Goal: Task Accomplishment & Management: Use online tool/utility

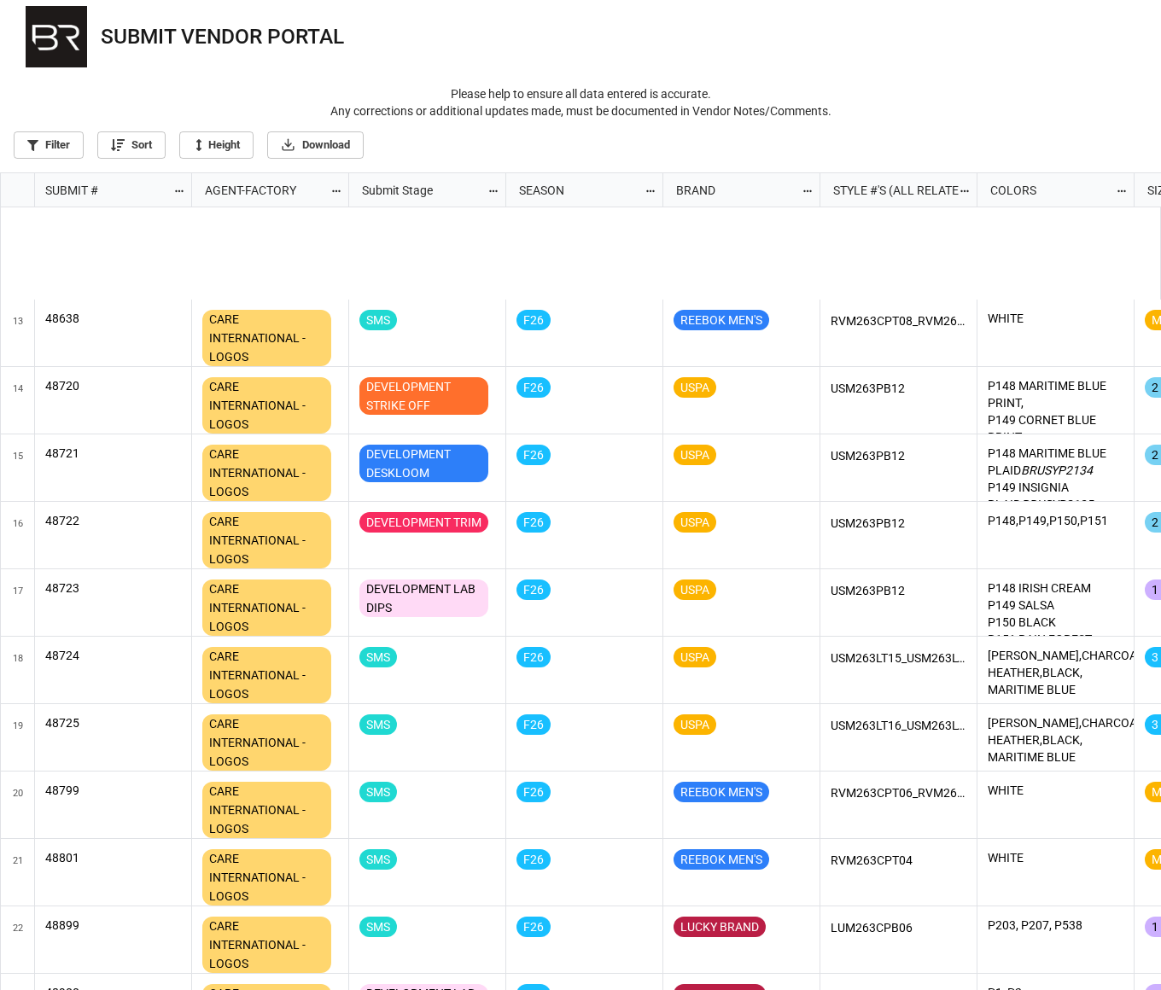
scroll to position [854, 0]
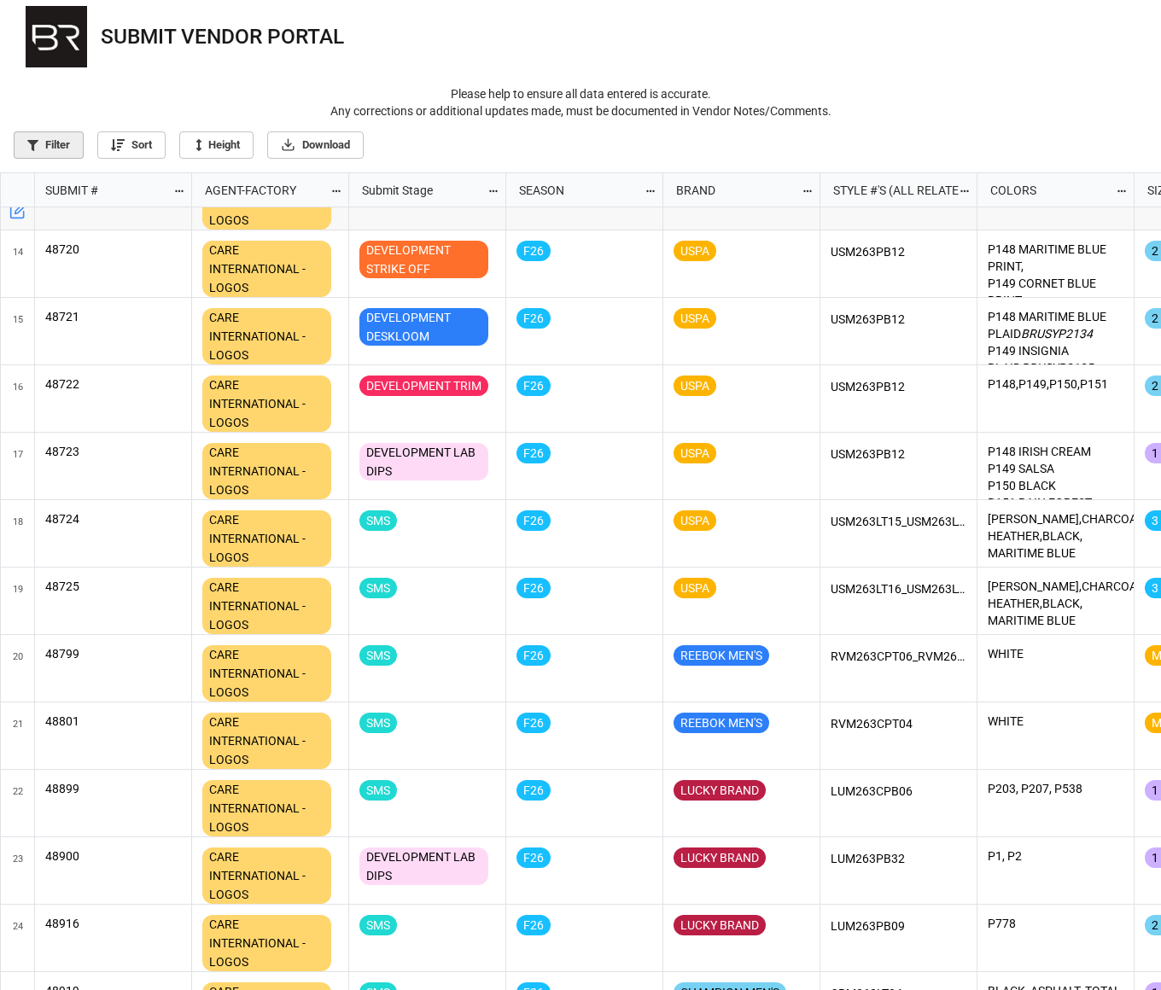
click at [55, 145] on link "Filter" at bounding box center [49, 144] width 70 height 27
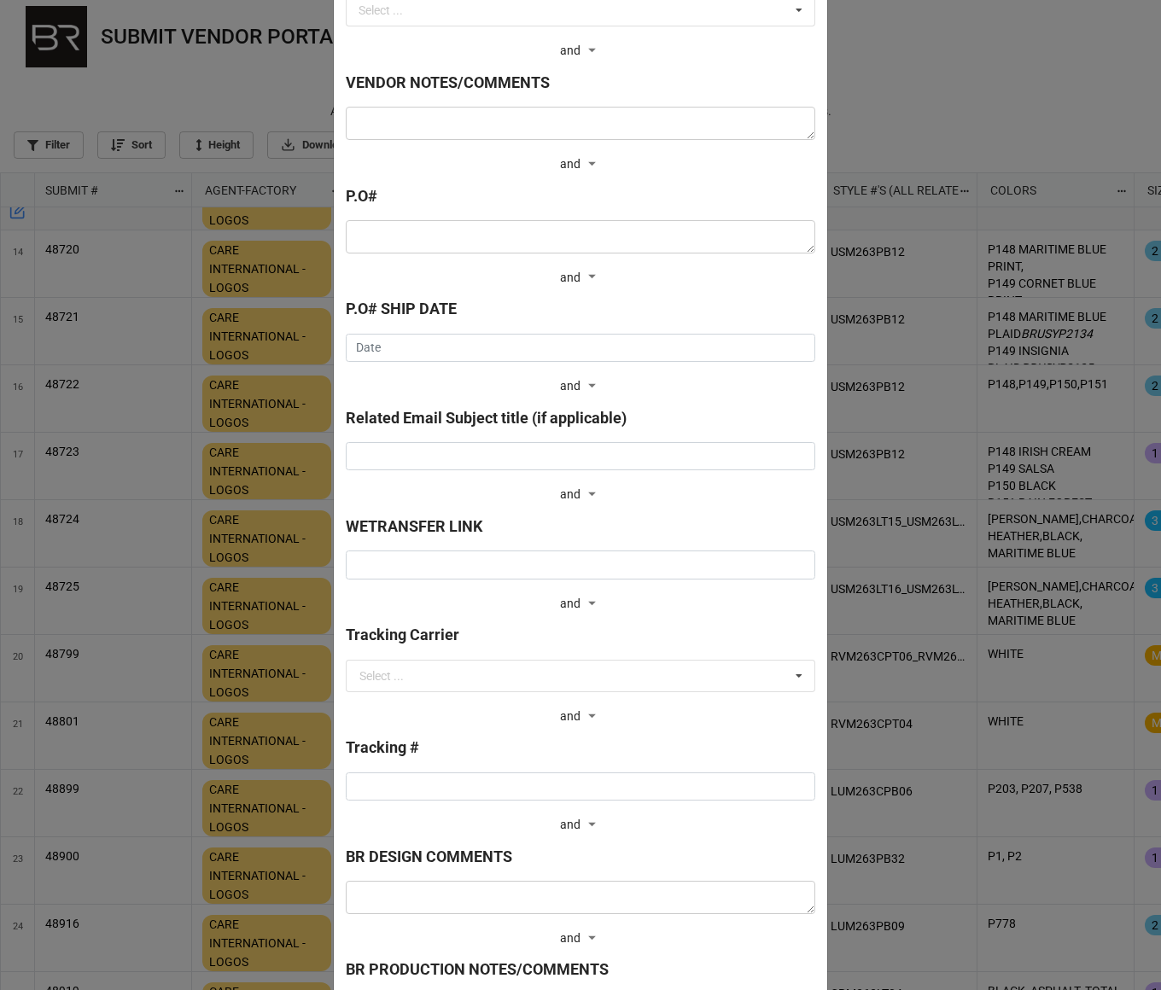
scroll to position [1221, 0]
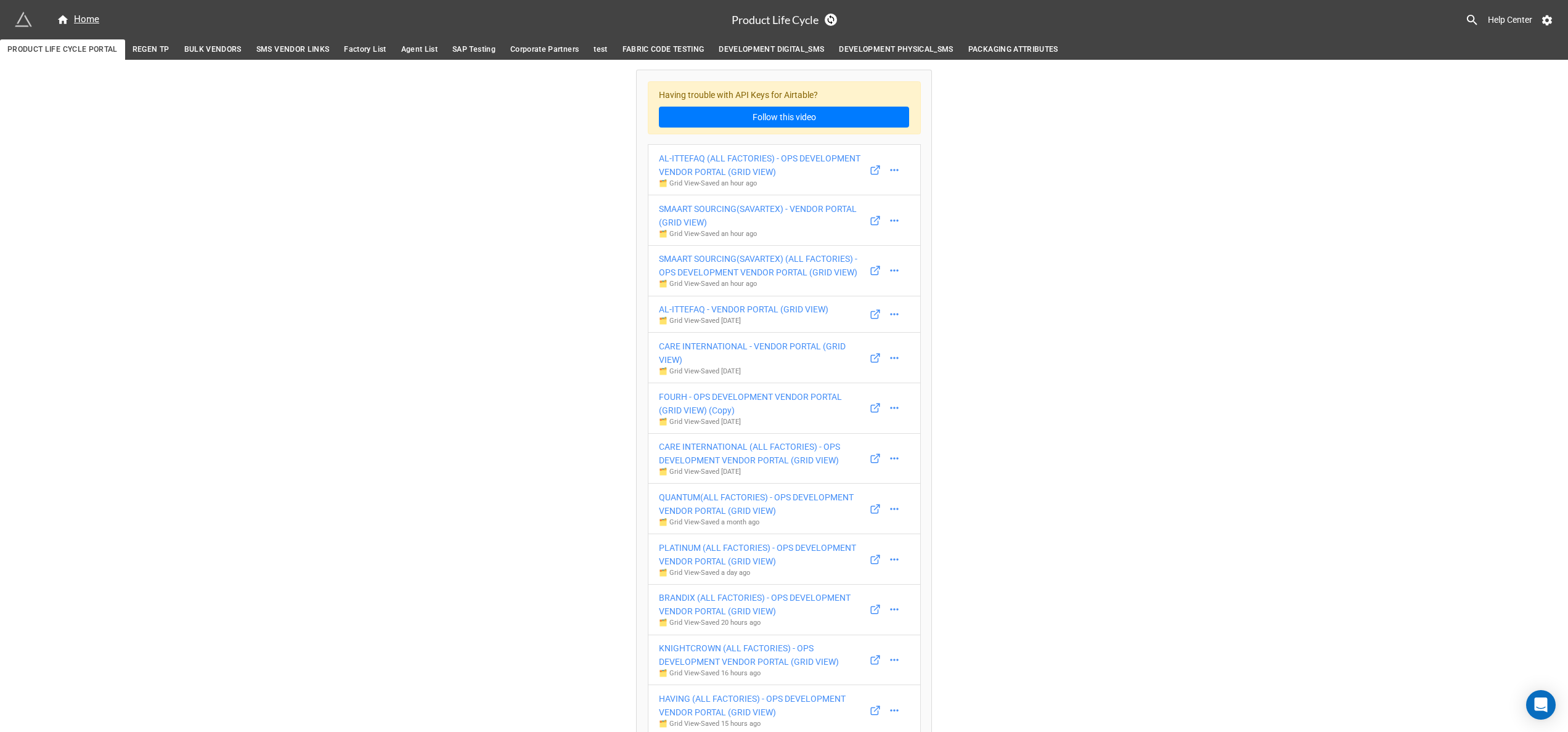
click at [837, 409] on icon at bounding box center [894, 408] width 8 height 2
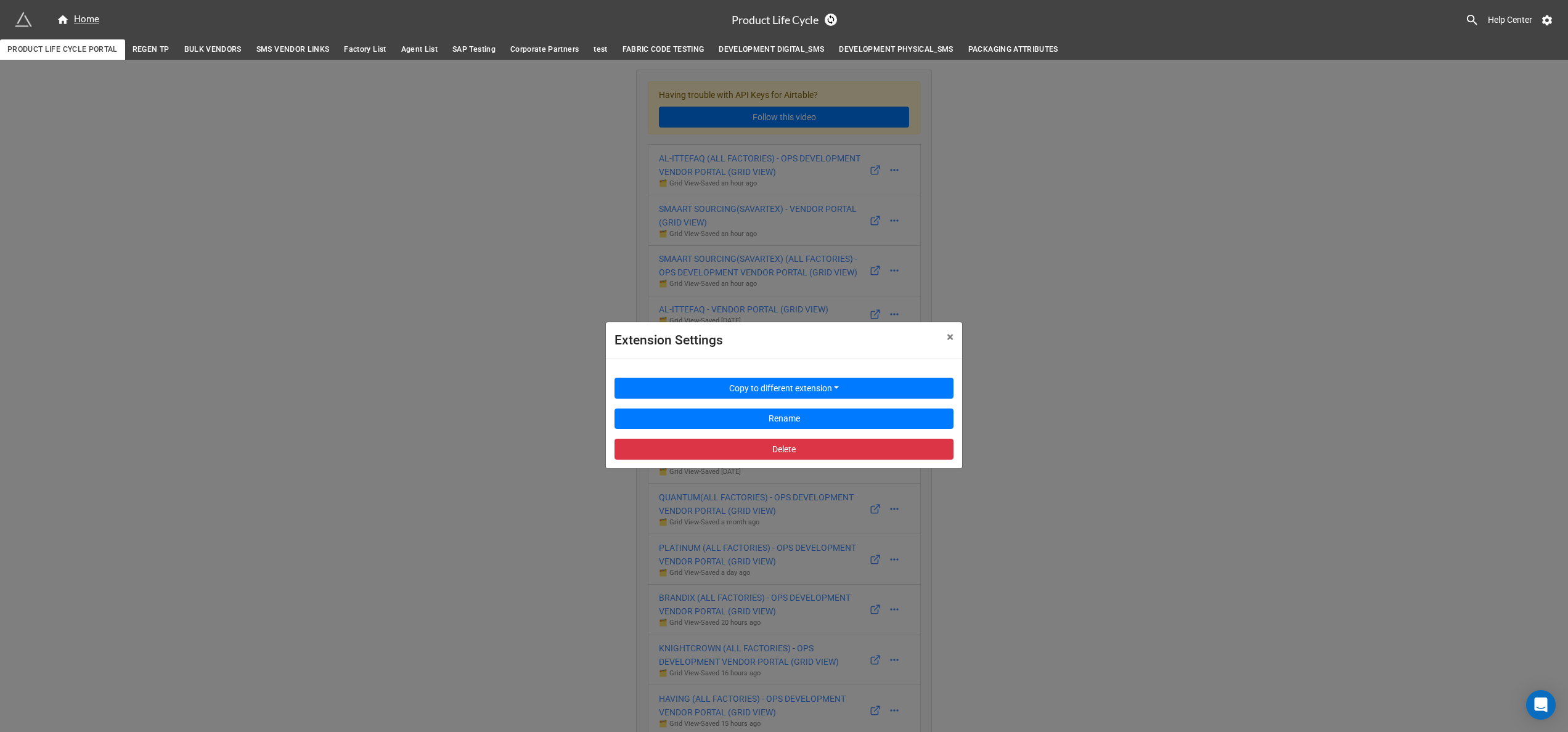
click at [837, 419] on div "Extension Settings × Close Copy to different extension Rename Delete" at bounding box center [784, 426] width 1568 height 732
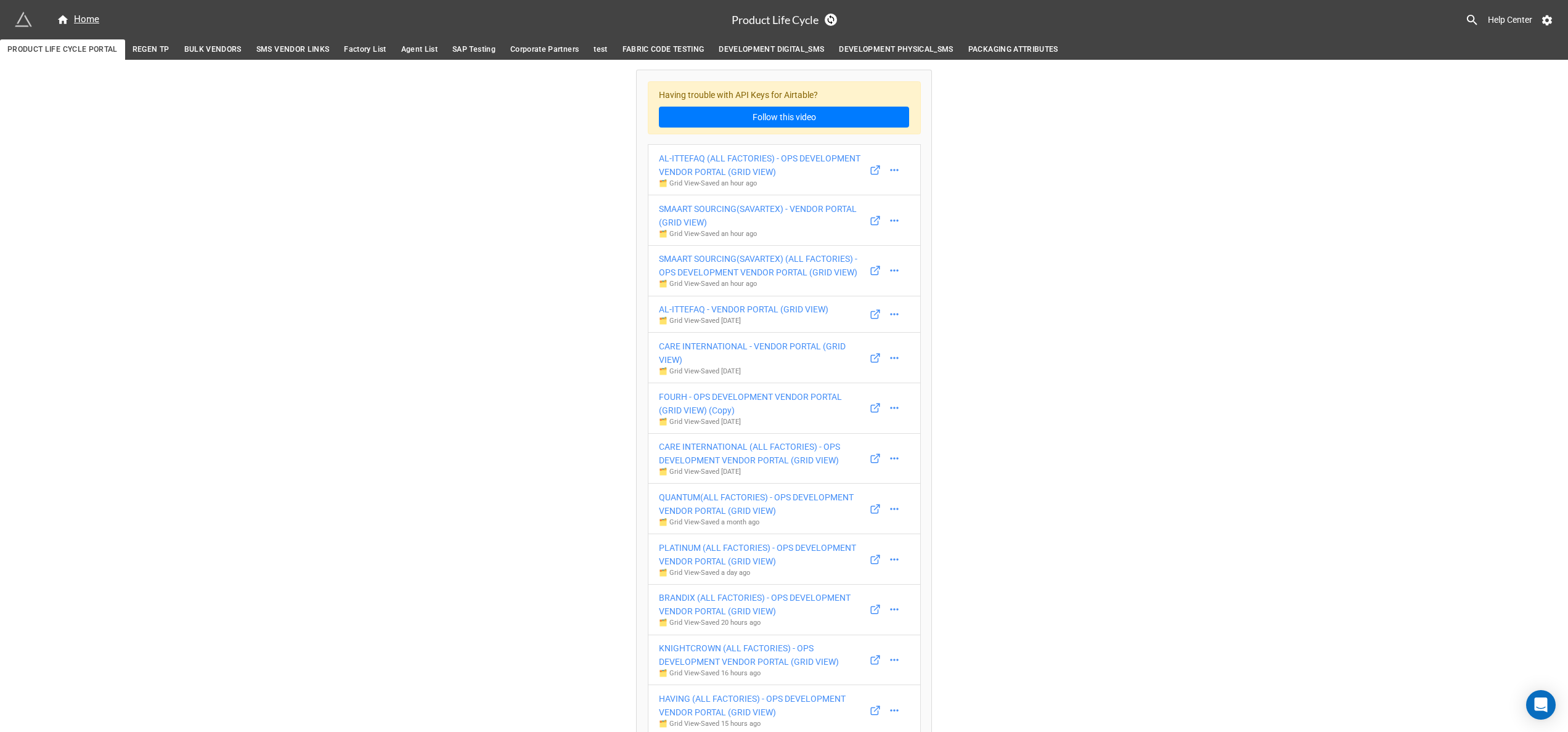
click at [837, 413] on icon at bounding box center [894, 408] width 12 height 12
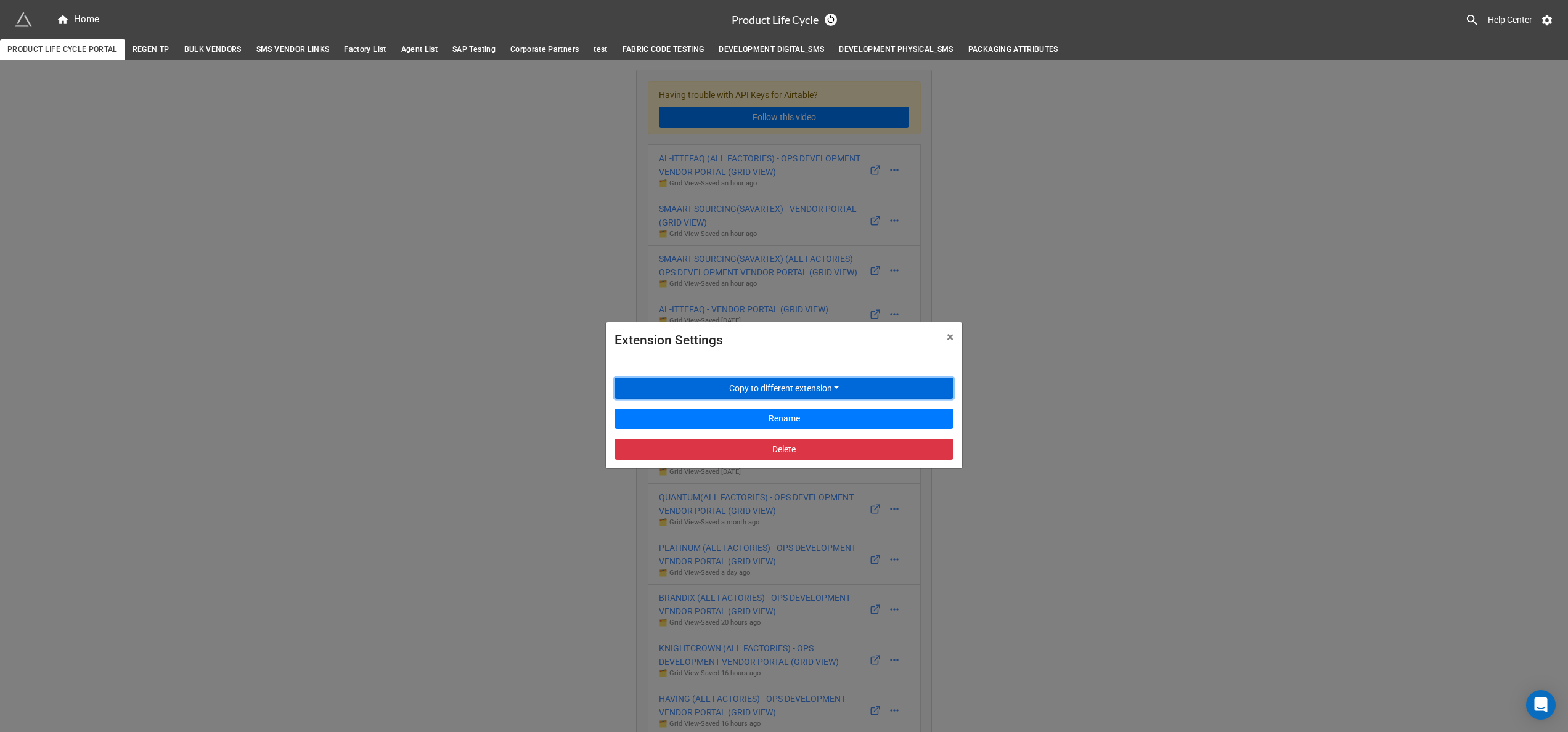
click at [837, 378] on button "Copy to different extension" at bounding box center [783, 388] width 339 height 21
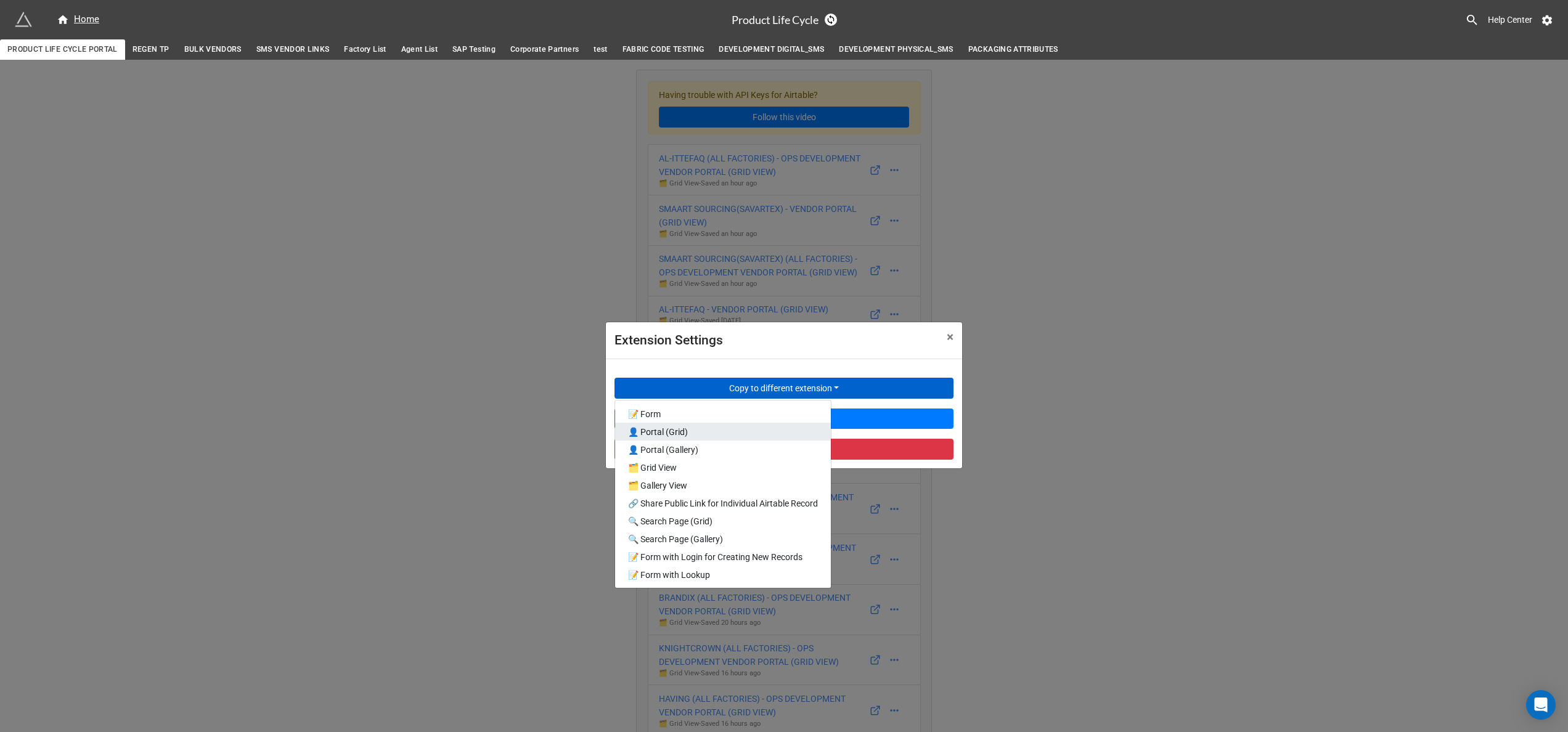
click at [739, 432] on link "👤 Portal (Grid)" at bounding box center [723, 432] width 216 height 18
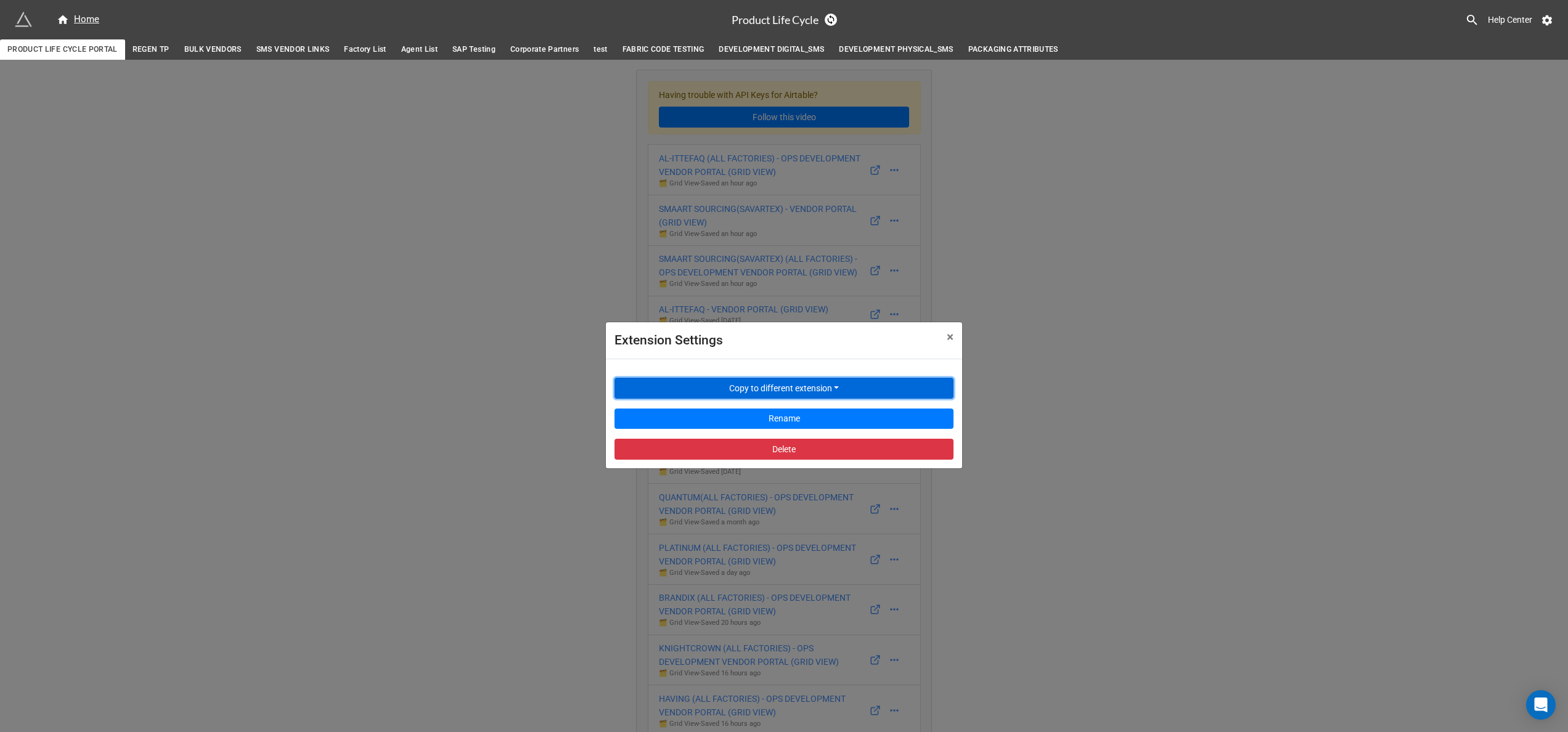
click at [816, 388] on button "Copy to different extension" at bounding box center [783, 388] width 339 height 21
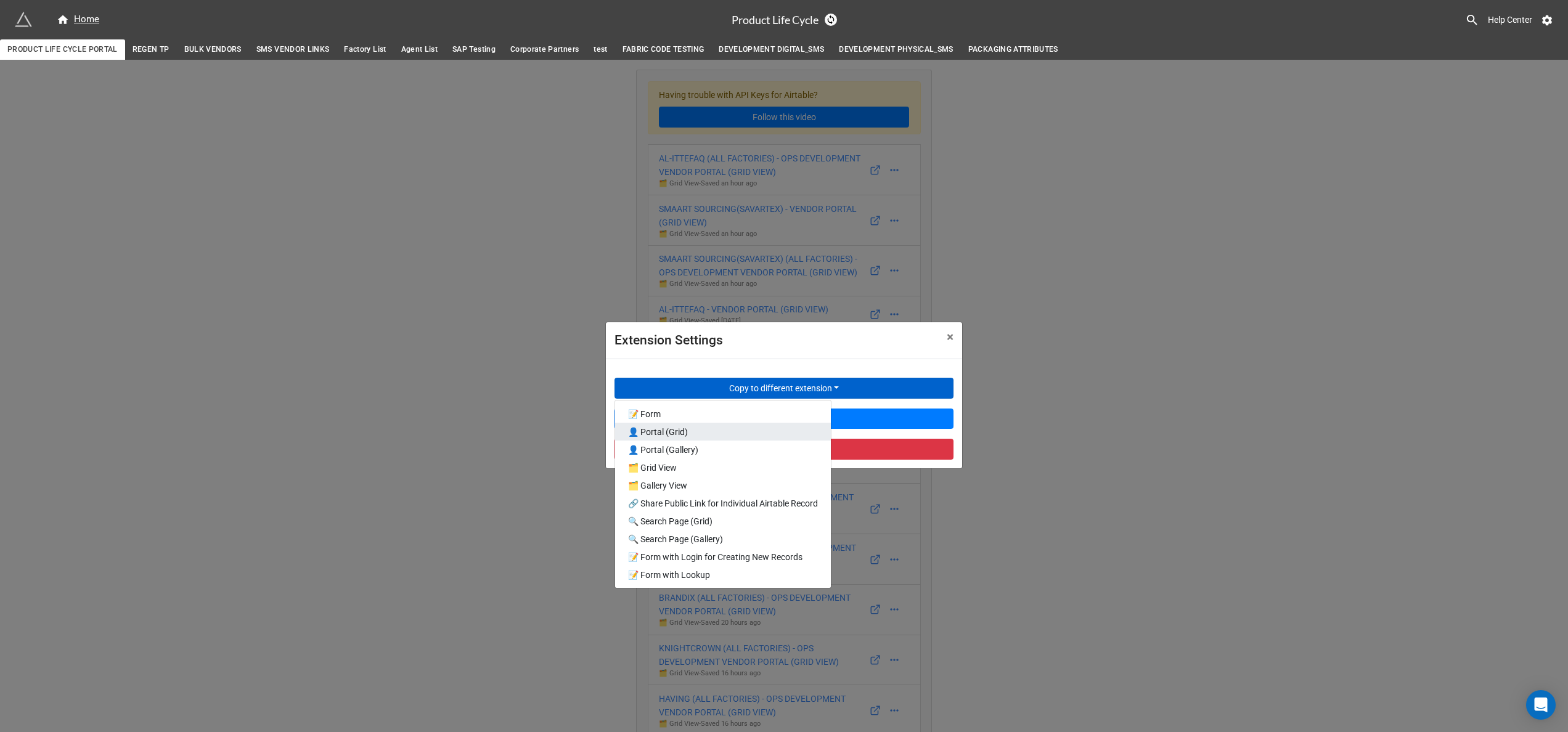
click at [744, 427] on link "👤 Portal (Grid)" at bounding box center [723, 432] width 216 height 18
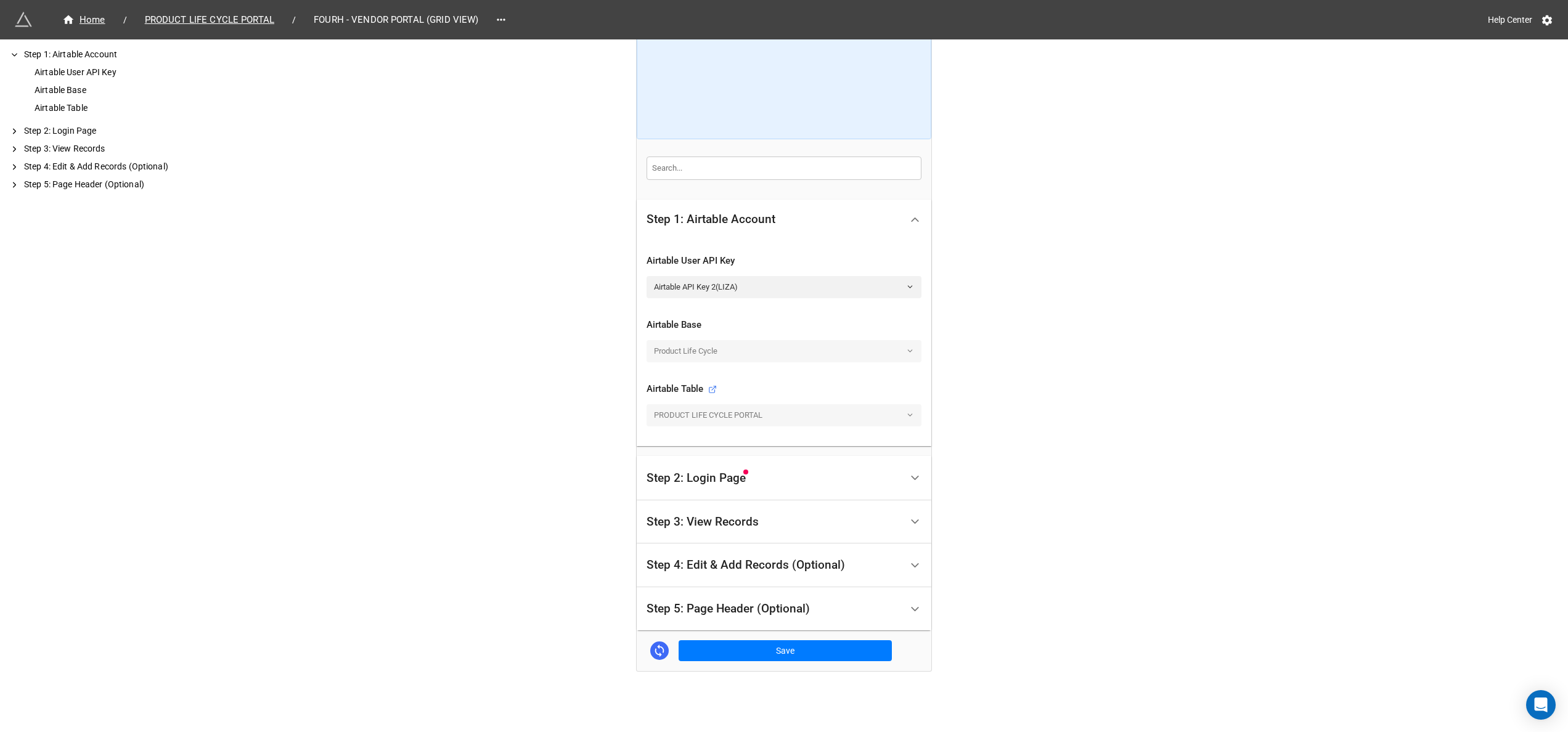
scroll to position [174, 0]
click at [899, 486] on div "Step 2: Login Page" at bounding box center [784, 478] width 295 height 44
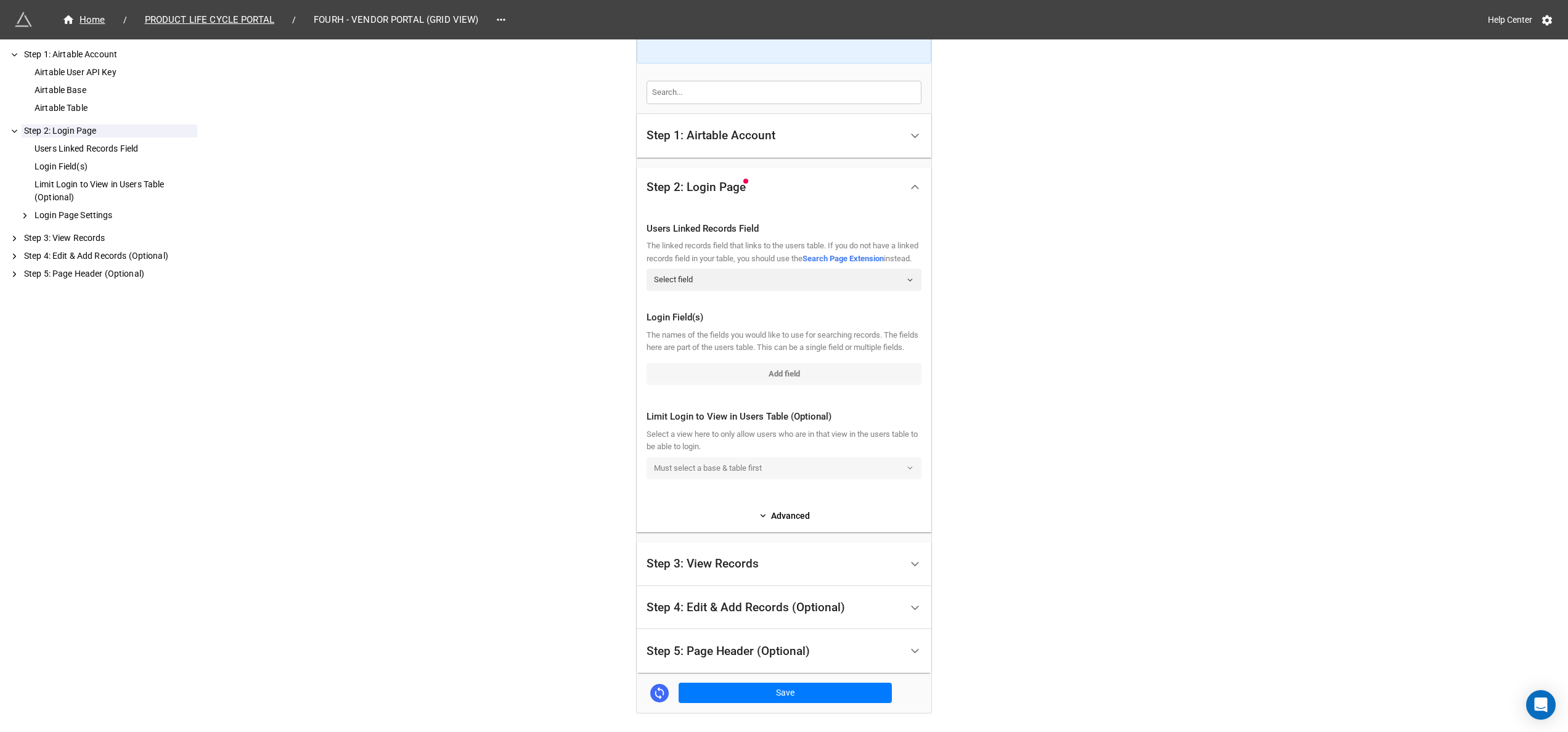
scroll to position [304, 0]
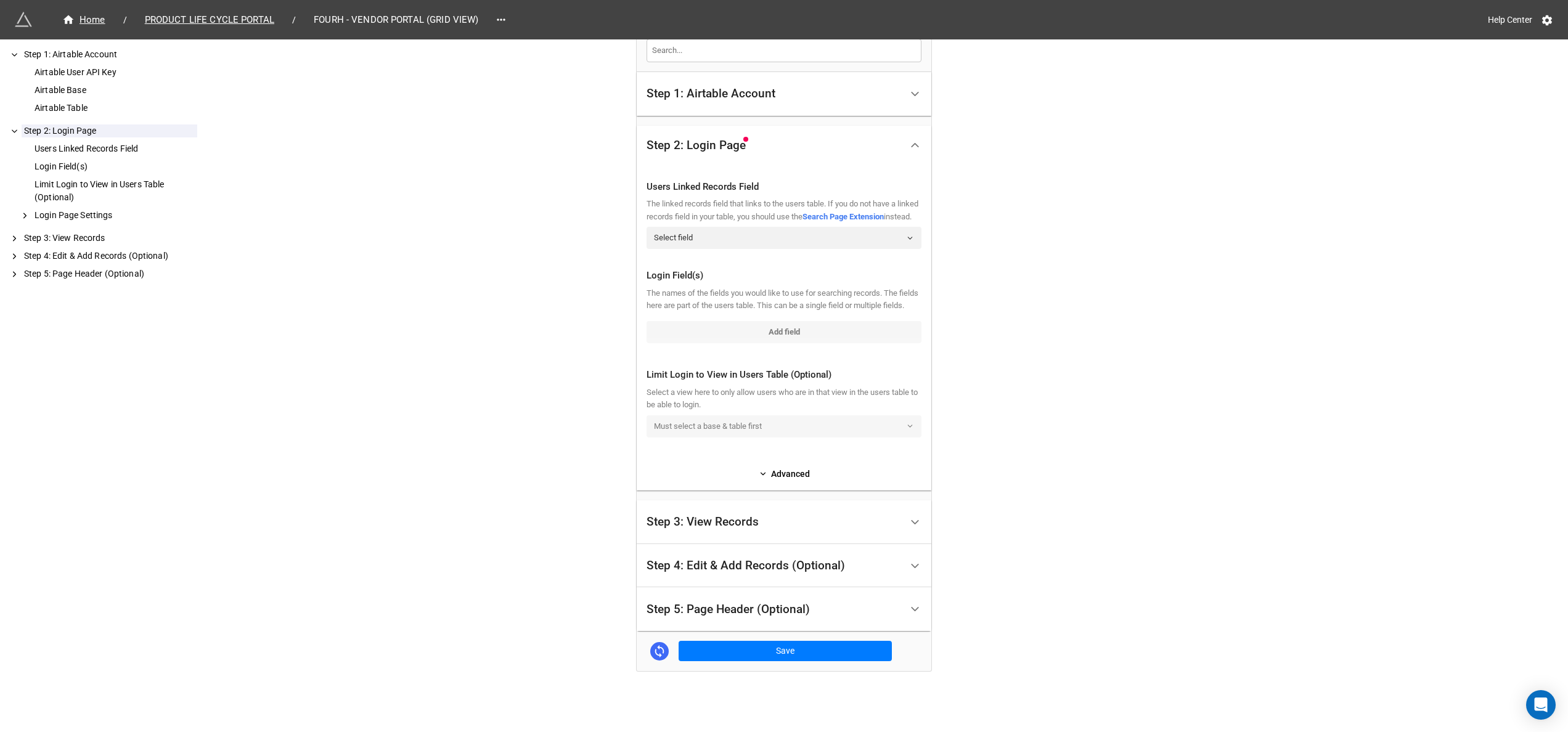
click at [894, 515] on div "Step 3: View Records" at bounding box center [773, 522] width 255 height 29
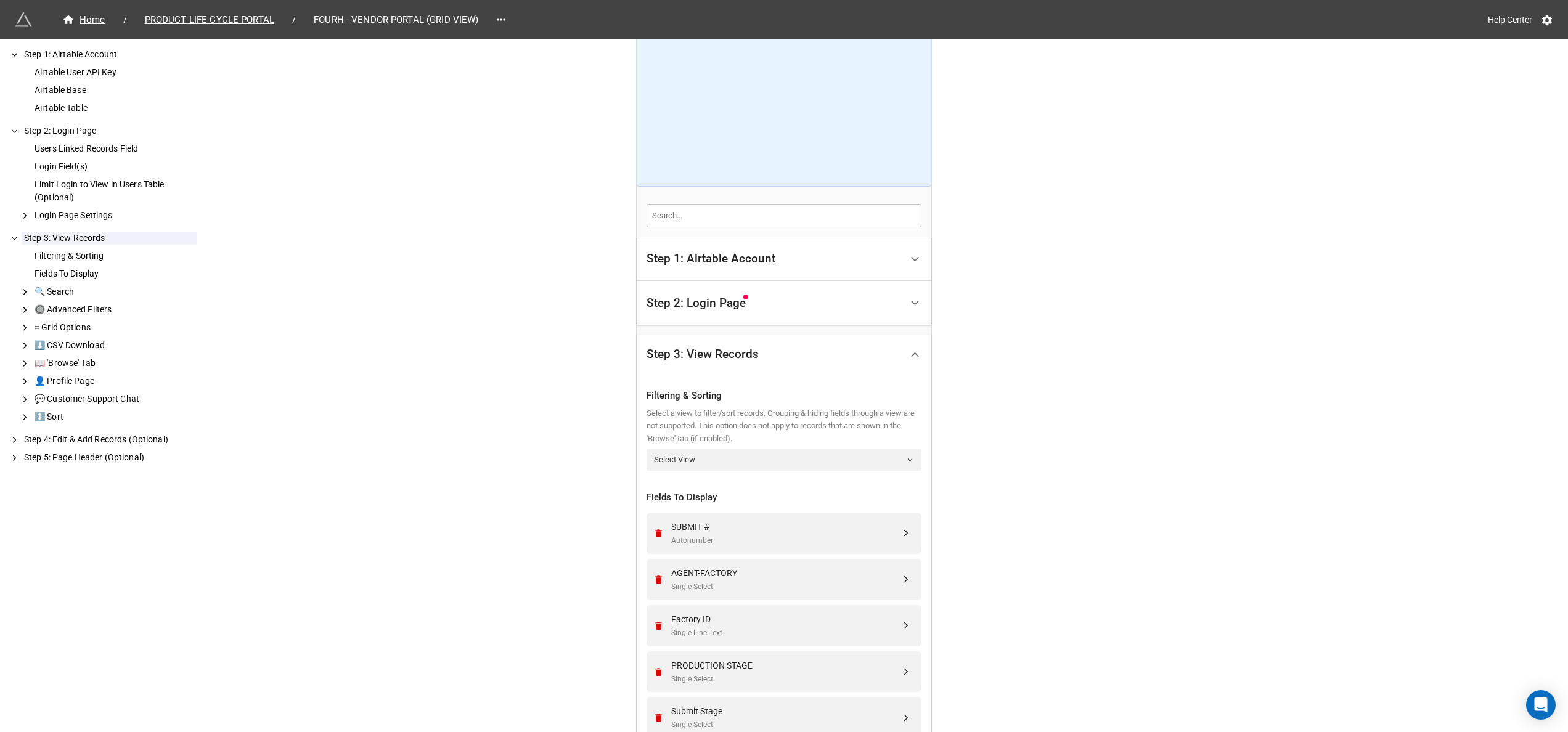
scroll to position [246, 0]
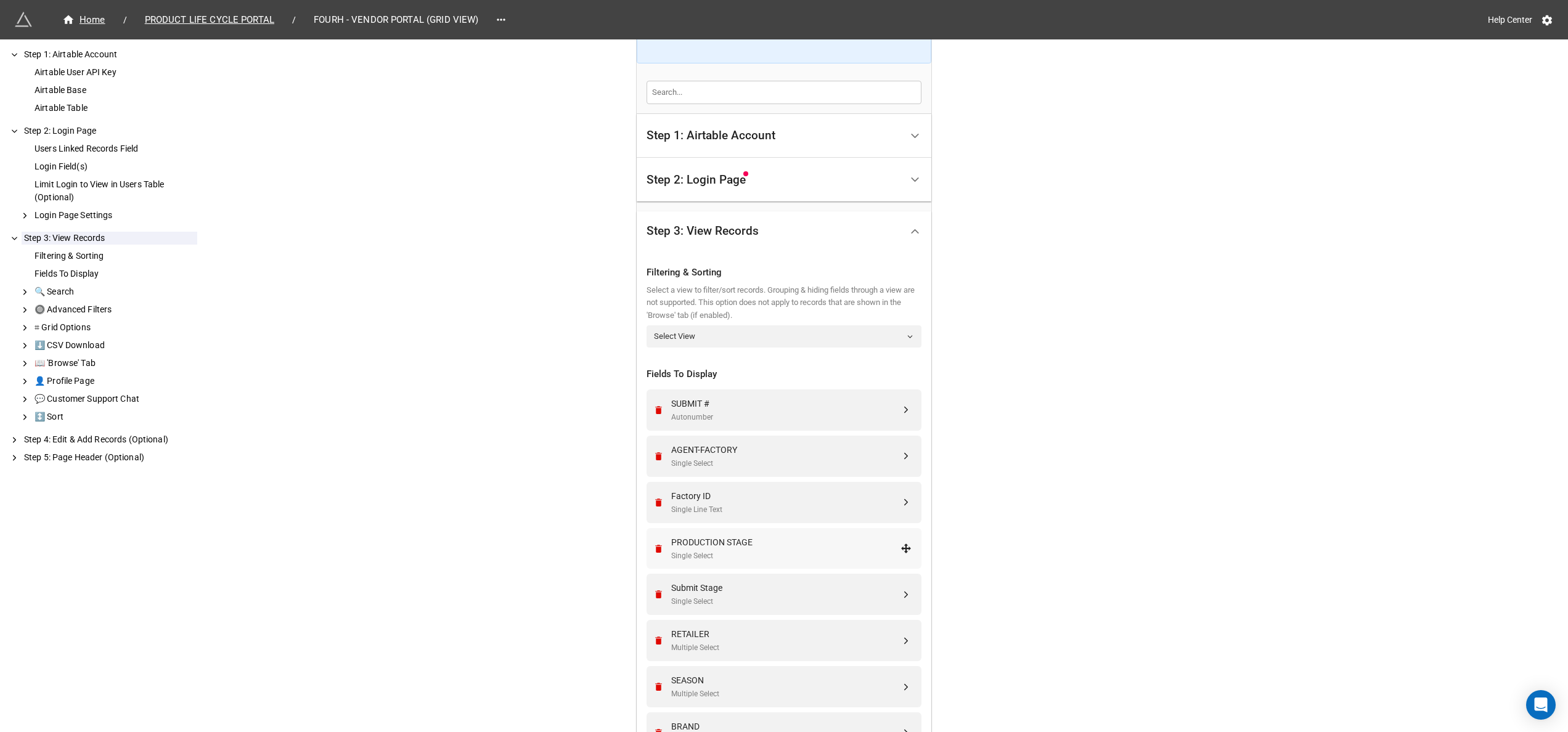
click at [894, 554] on div "Single Select" at bounding box center [786, 556] width 230 height 12
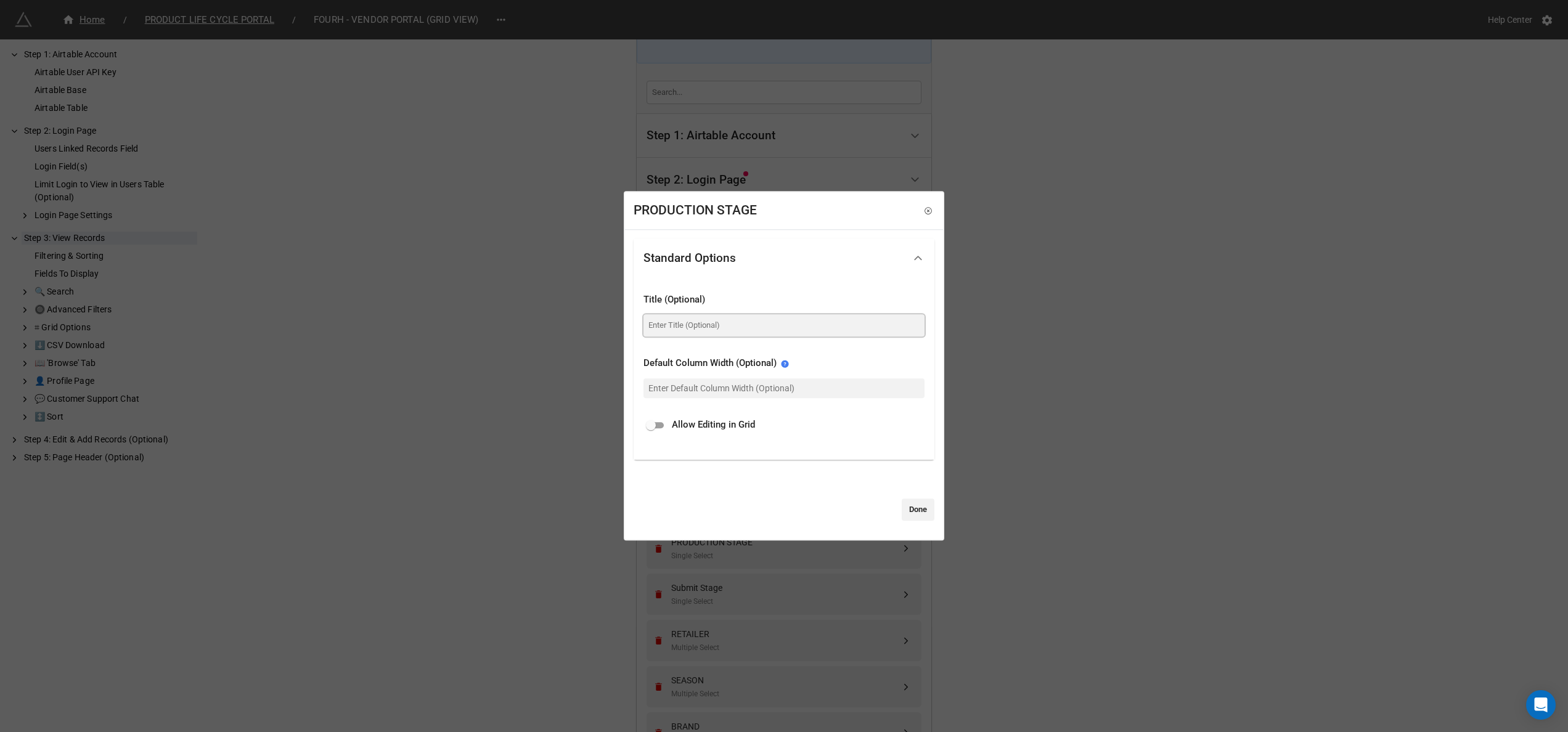
click at [822, 334] on input at bounding box center [783, 325] width 281 height 22
click at [1046, 436] on div "PRODUCTION STAGE Standard Options Title (Optional) Default Column Width (Option…" at bounding box center [784, 366] width 1568 height 732
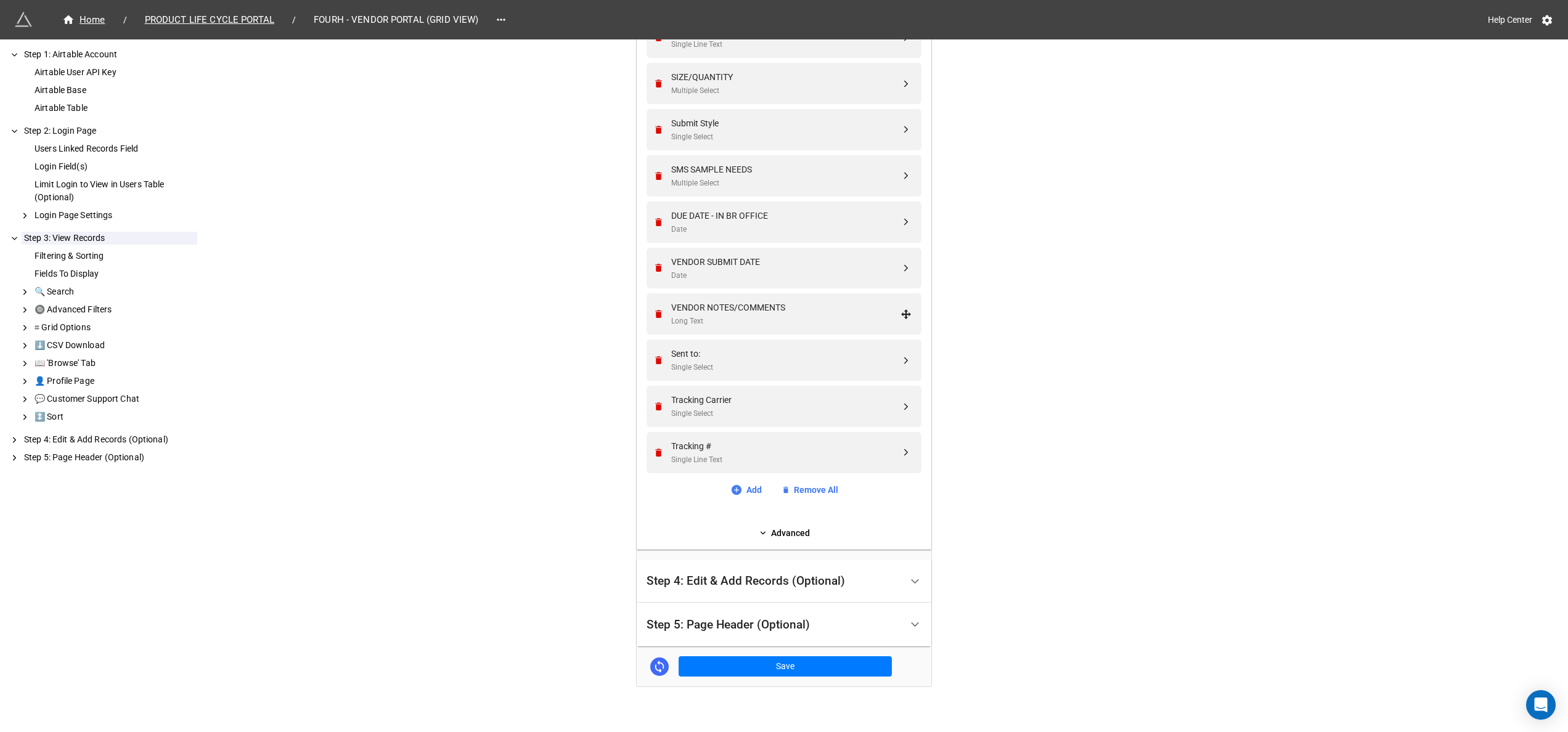
scroll to position [1145, 0]
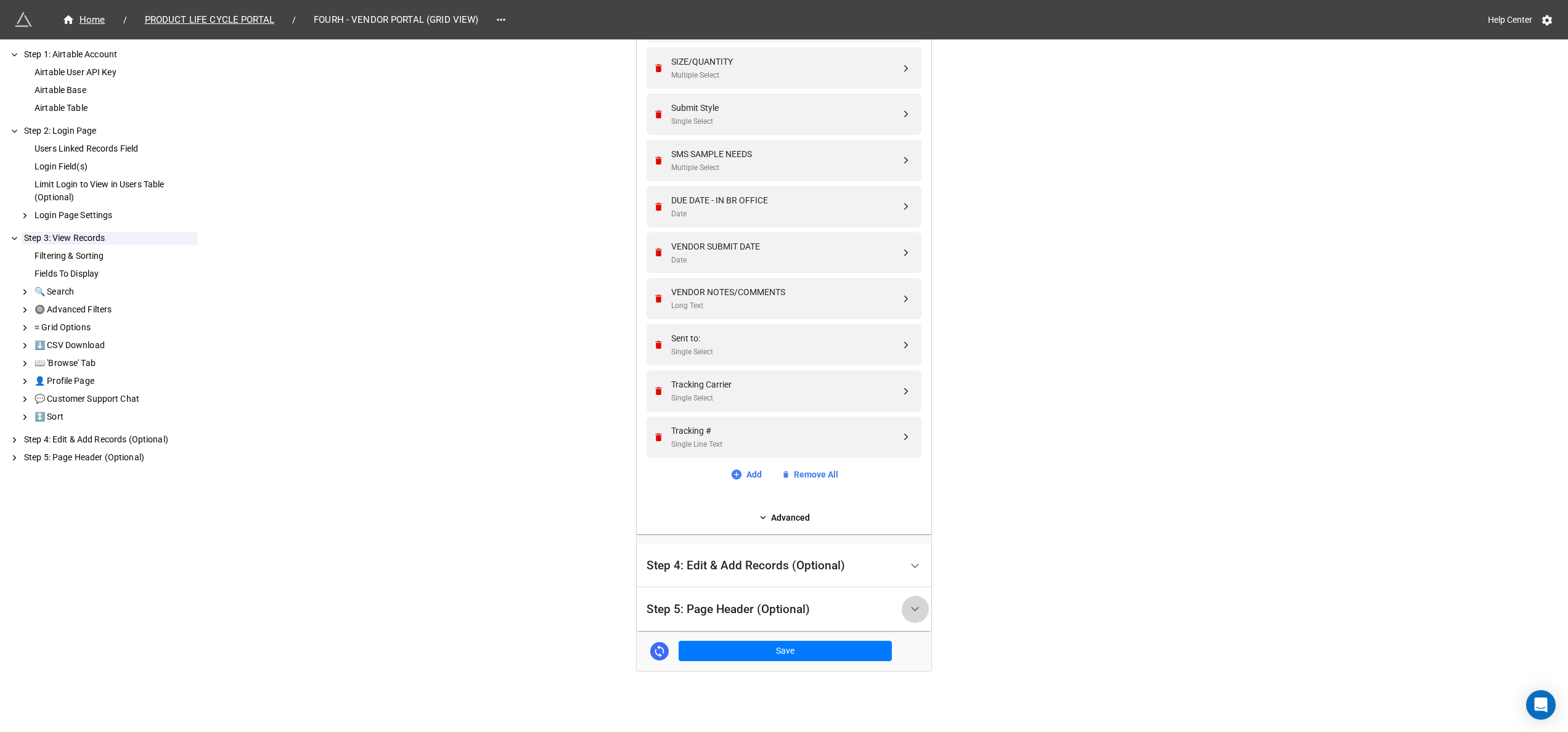
click at [901, 603] on div at bounding box center [915, 609] width 27 height 27
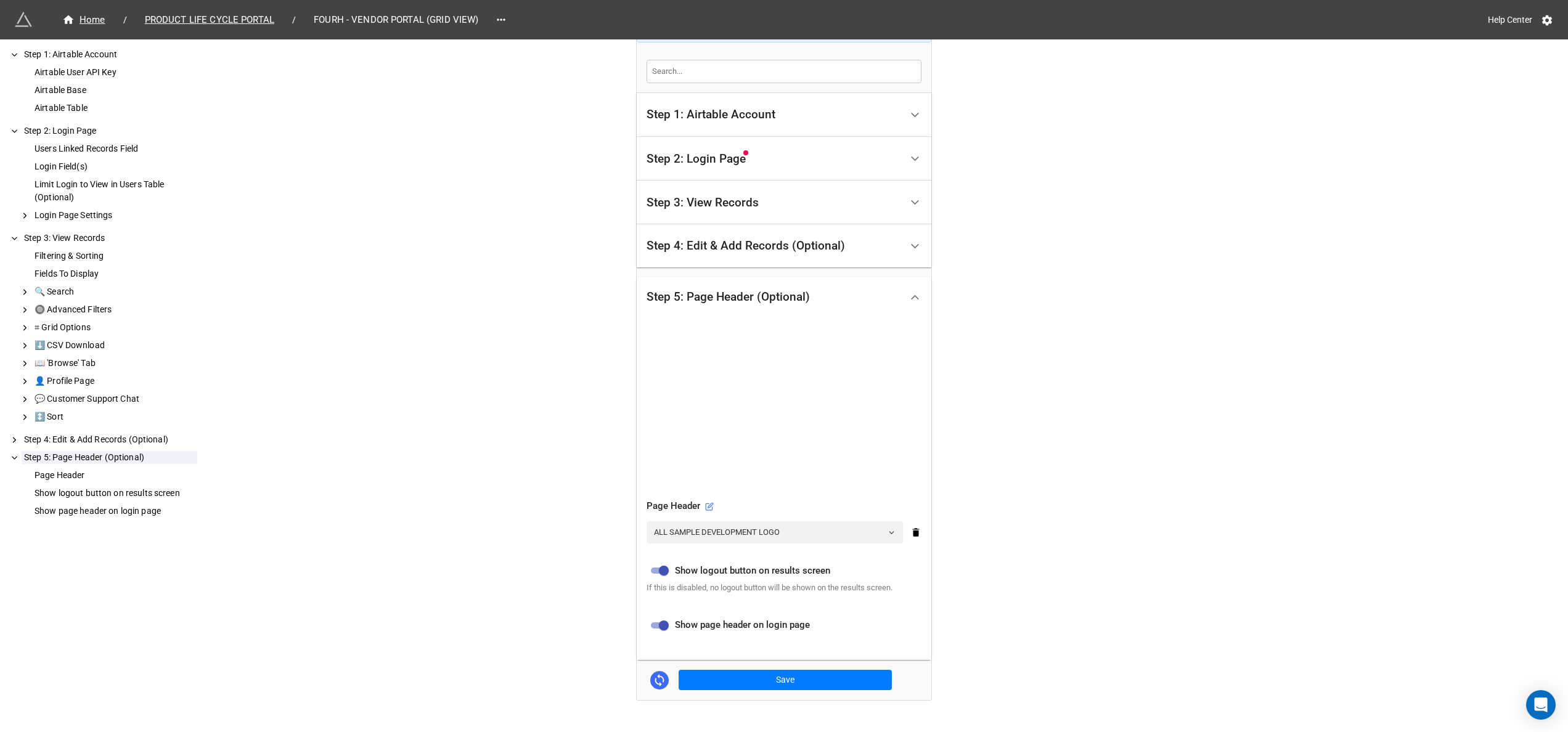
scroll to position [300, 0]
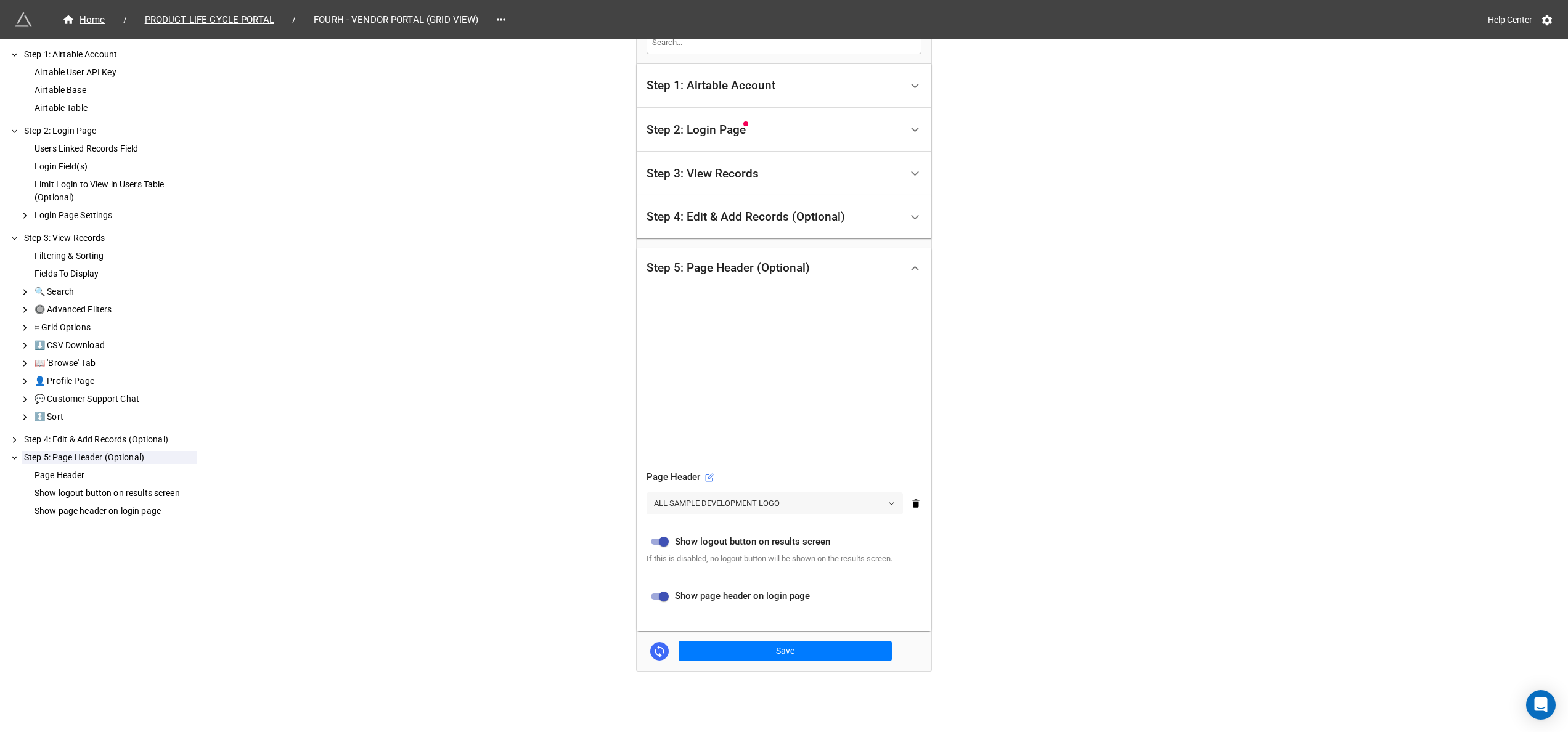
click at [861, 507] on link "ALL SAMPLE DEVELOPMENT LOGO" at bounding box center [774, 503] width 256 height 22
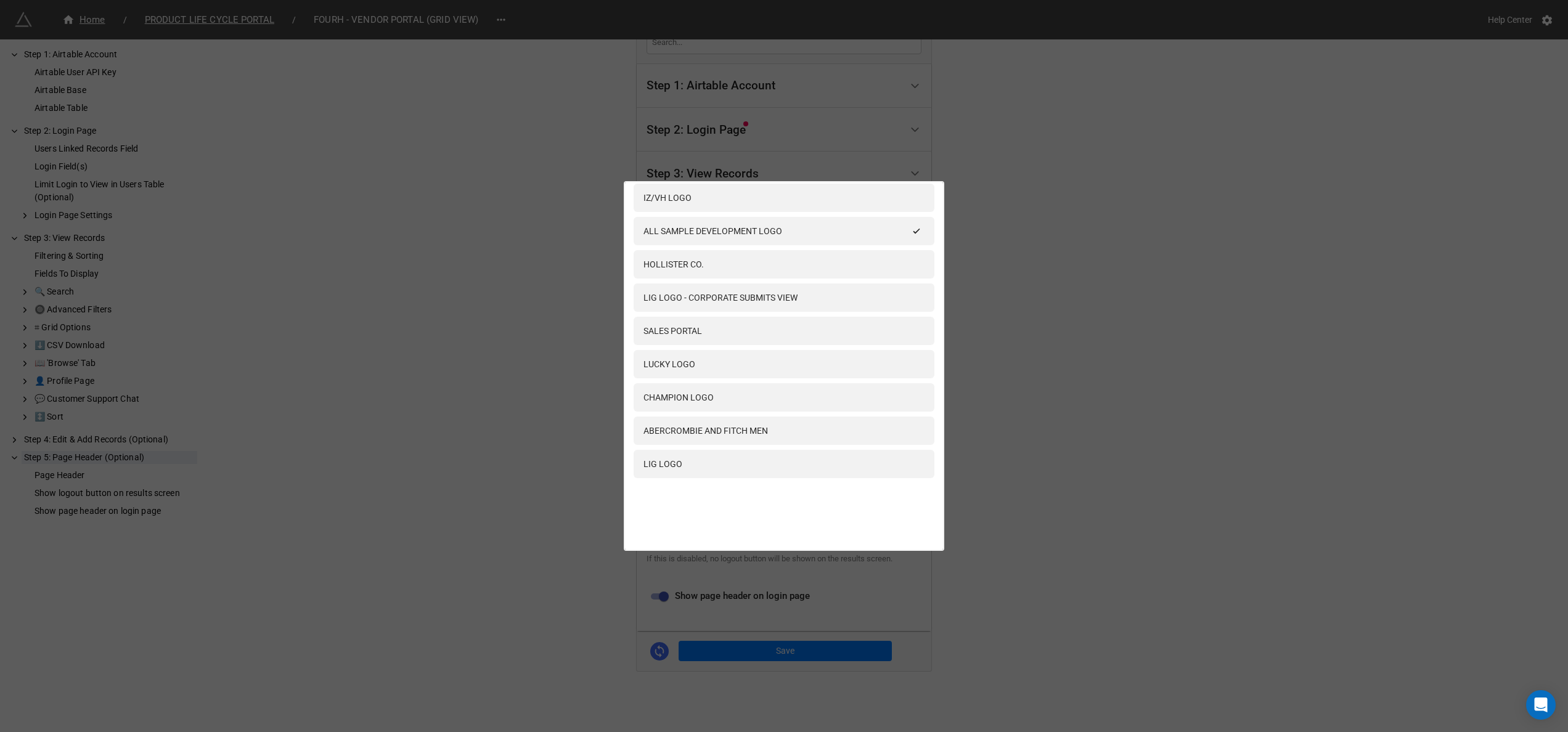
scroll to position [0, 0]
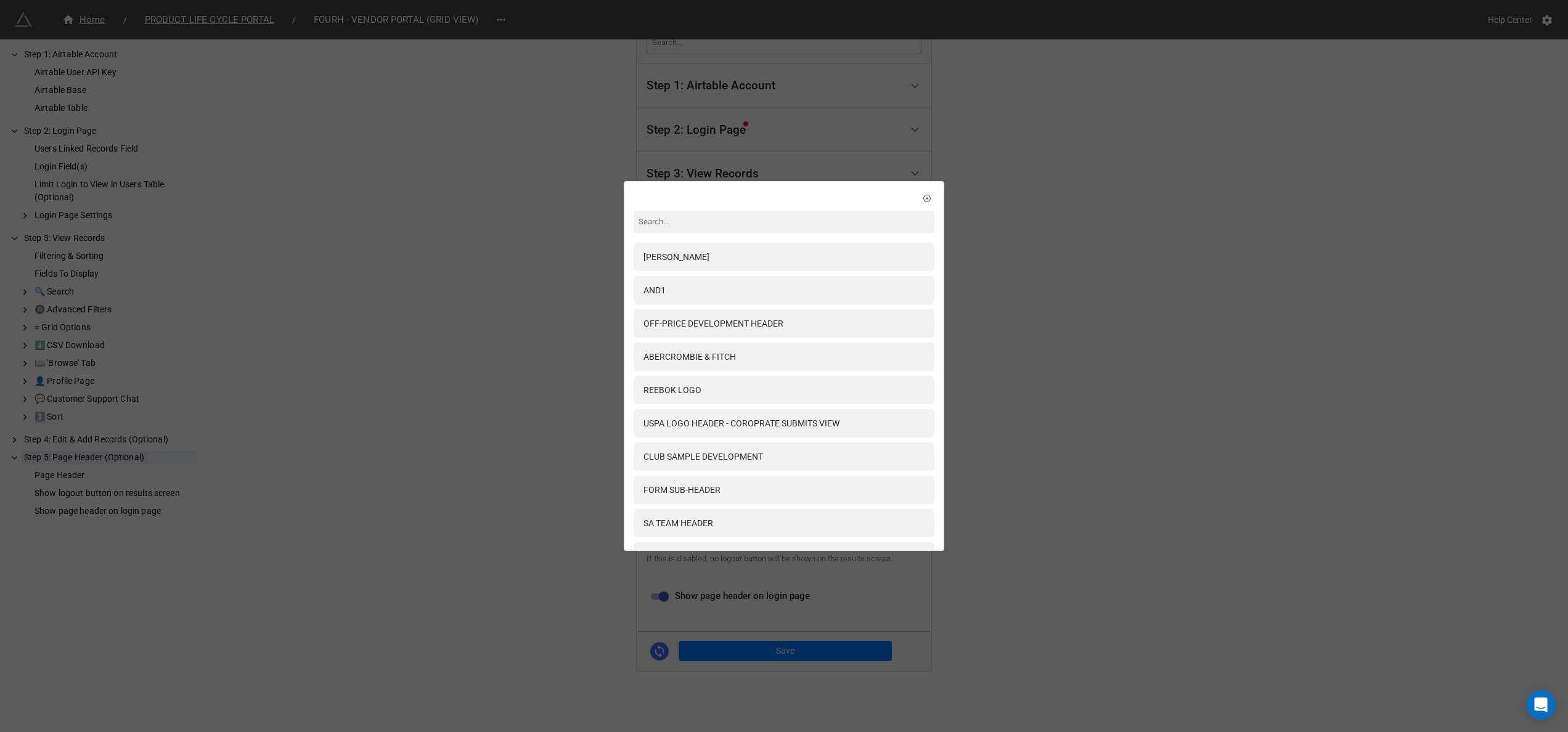
click at [1078, 402] on div "JOHN DEERE AND1 OFF-PRICE DEVELOPMENT HEADER ABERCROMBIE & FITCH REEBOK LOGO US…" at bounding box center [784, 366] width 1568 height 732
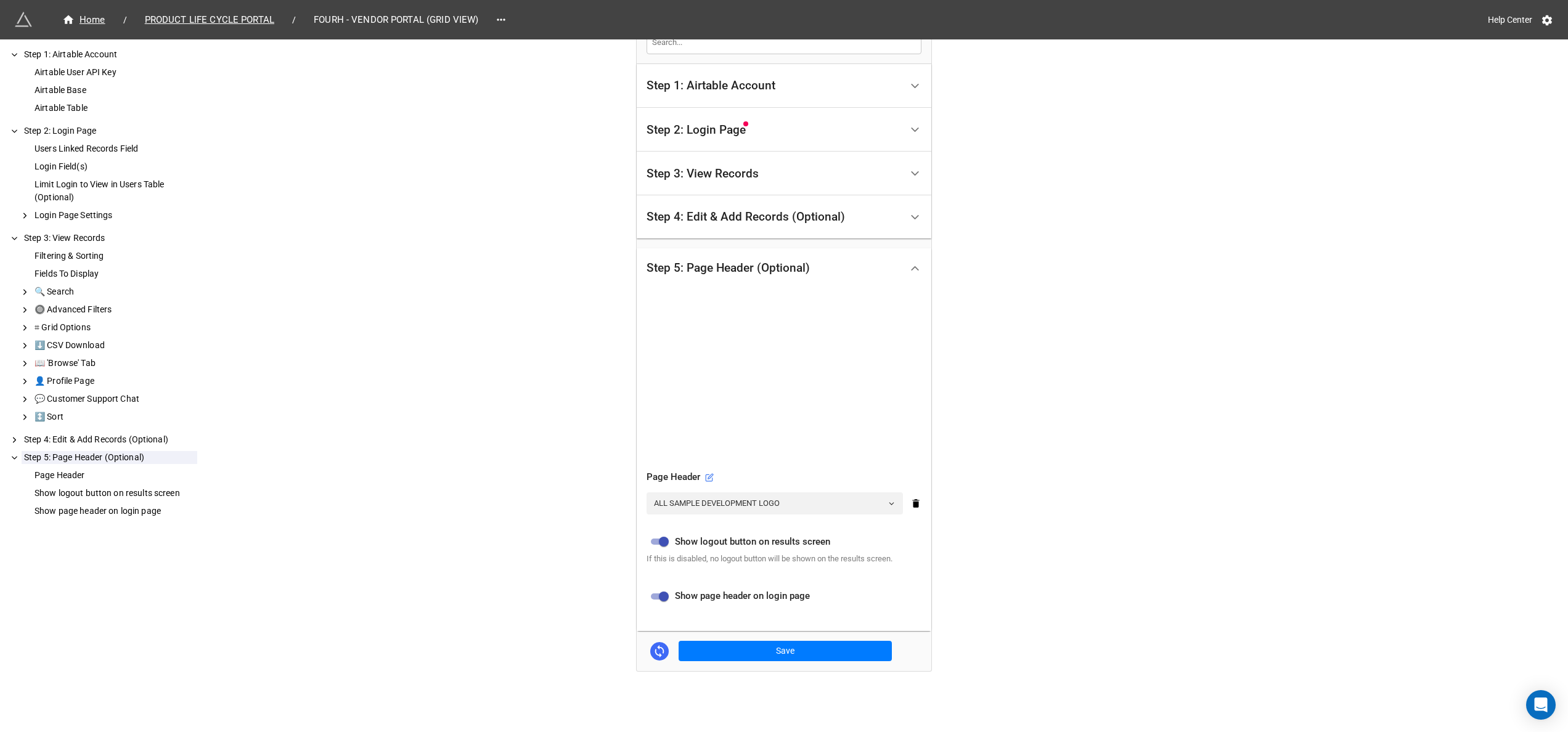
click at [874, 228] on div "Step 4: Edit & Add Records (Optional)" at bounding box center [773, 217] width 255 height 29
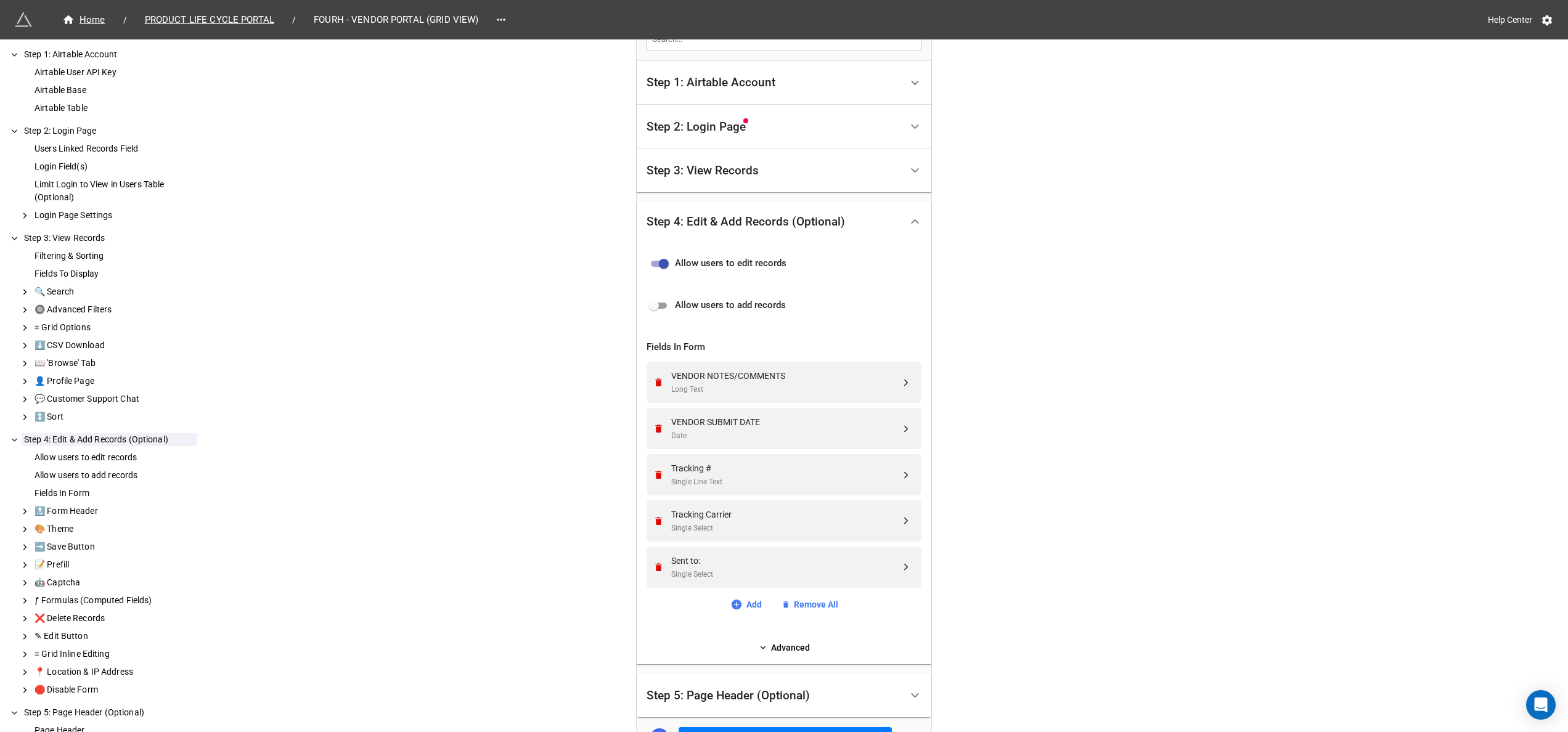
scroll to position [176, 0]
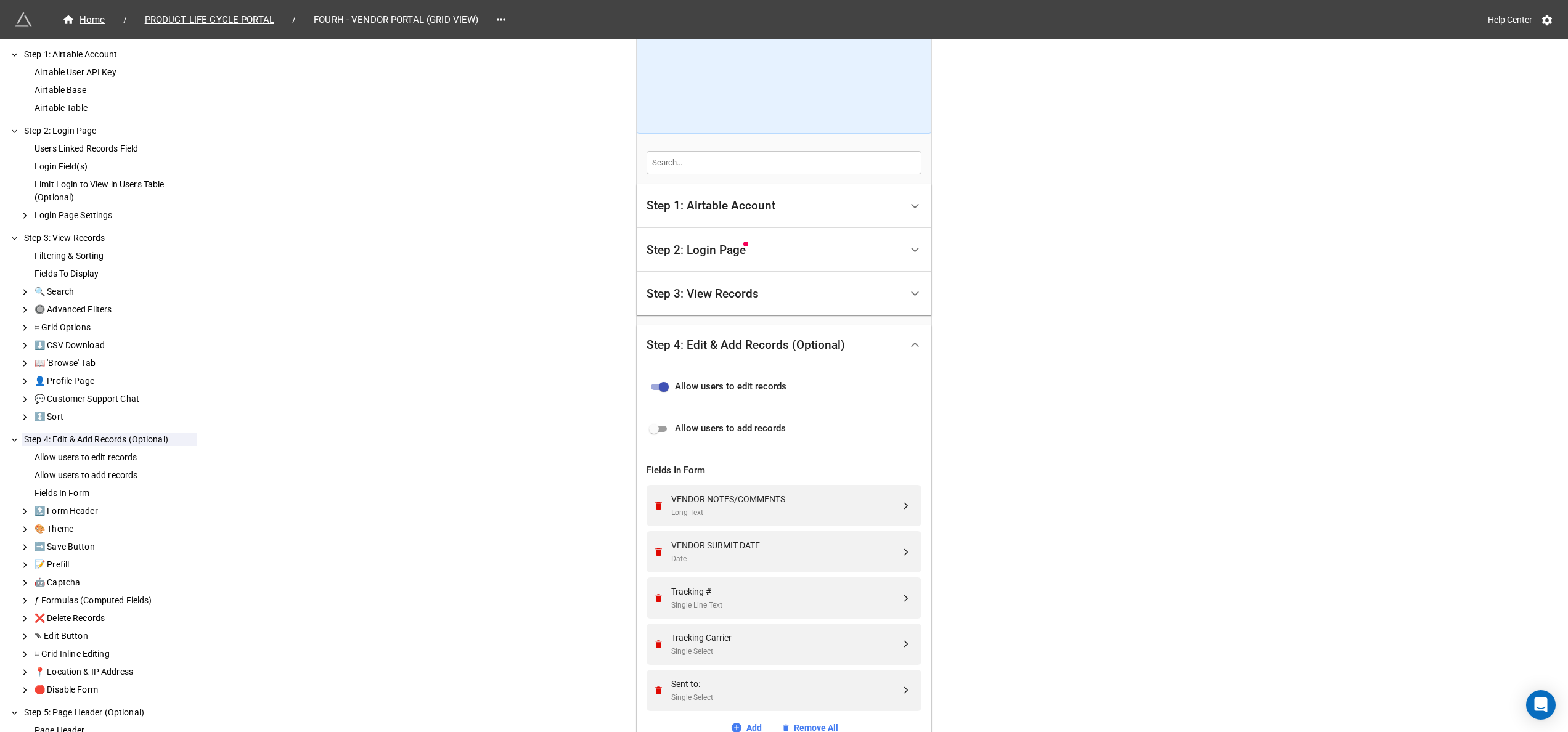
click at [875, 217] on div "Step 1: Airtable Account" at bounding box center [773, 206] width 255 height 29
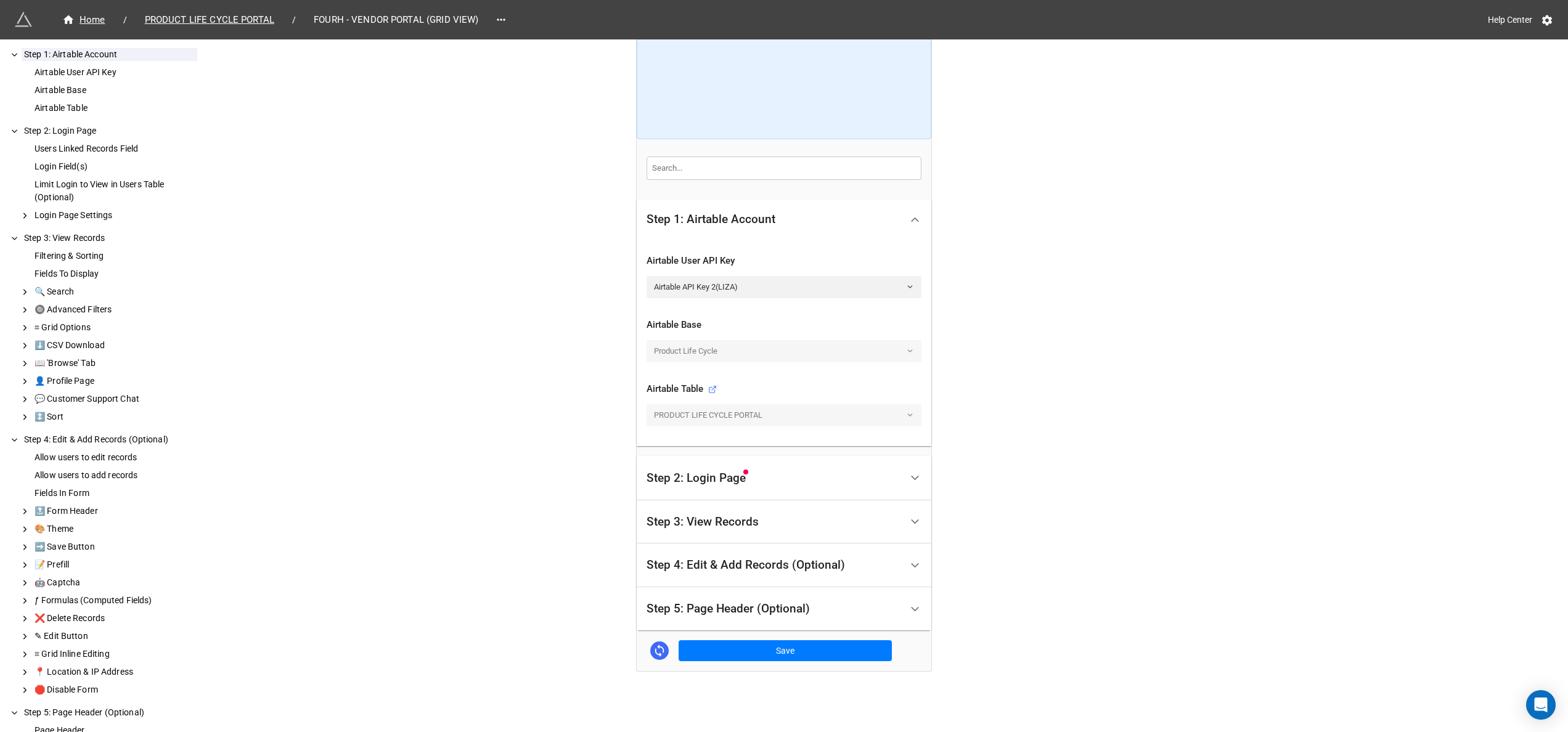
scroll to position [174, 0]
click at [868, 349] on div "Product Life Cycle" at bounding box center [783, 351] width 275 height 22
click at [875, 287] on link "Airtable API Key 2(LIZA)" at bounding box center [783, 287] width 275 height 22
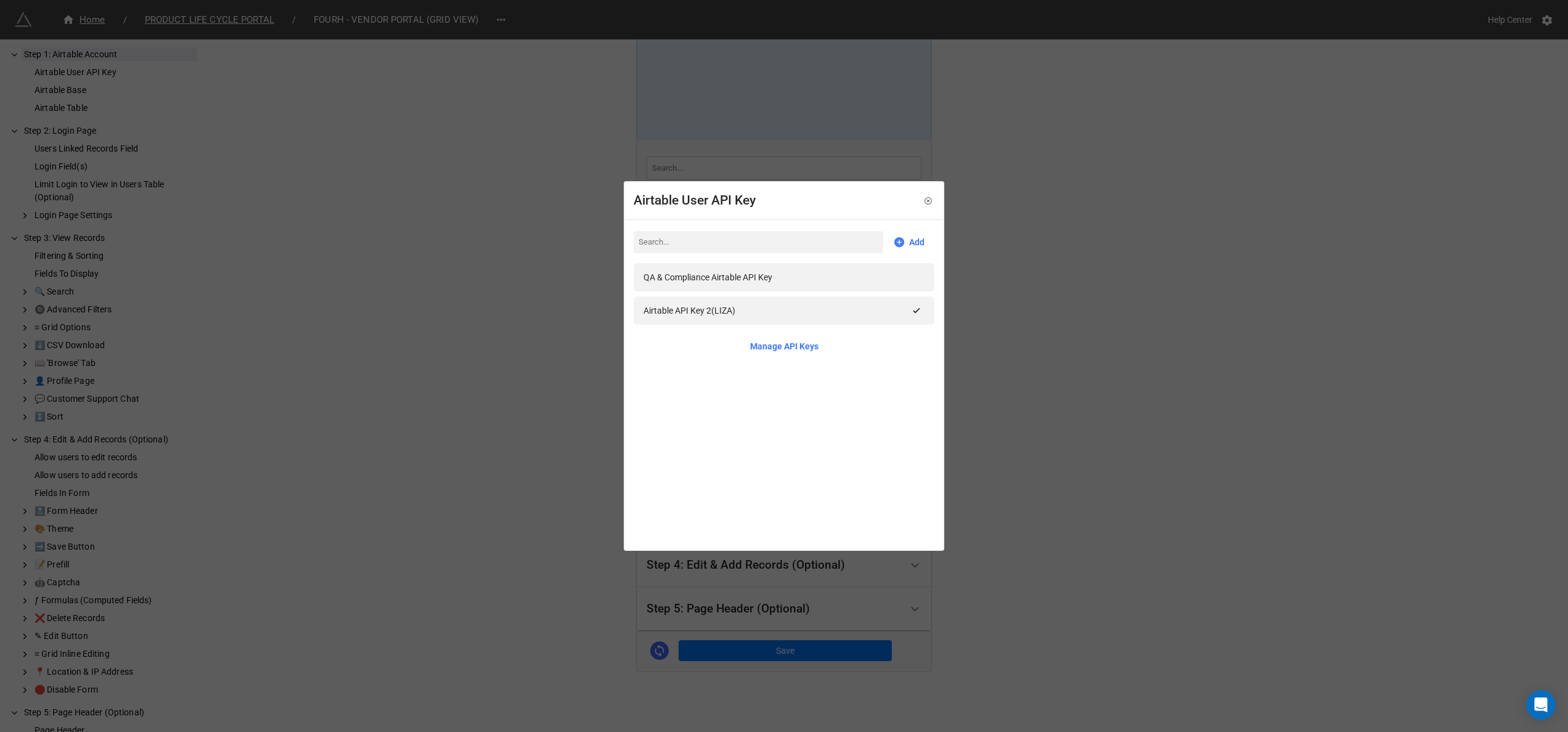
click at [1007, 289] on div "Airtable User API Key Add QA & Compliance Airtable API Key Airtable API Key 2(L…" at bounding box center [784, 366] width 1568 height 732
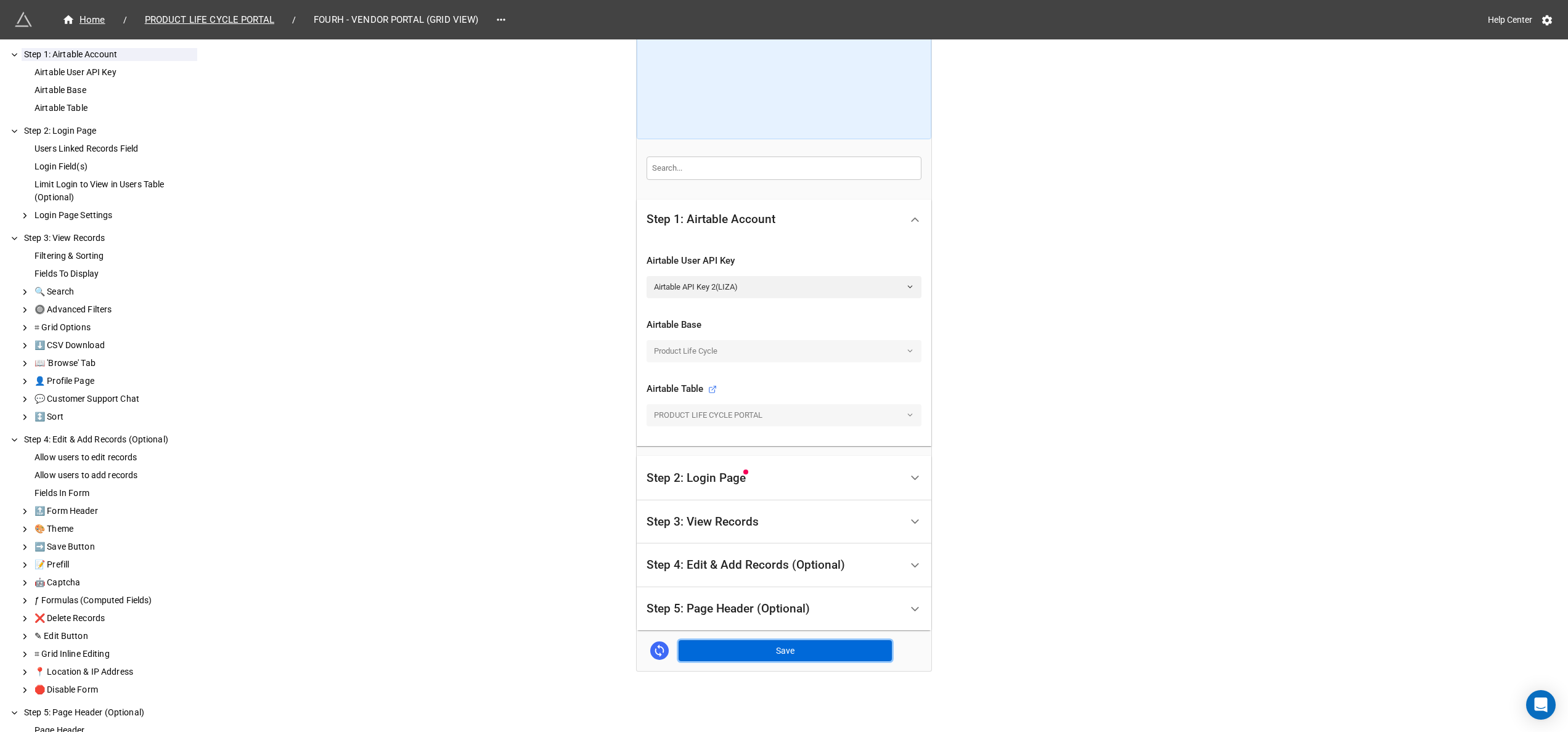
click at [836, 654] on button "Save" at bounding box center [785, 650] width 213 height 21
click at [875, 479] on div "Step 2: Login Page" at bounding box center [773, 478] width 255 height 30
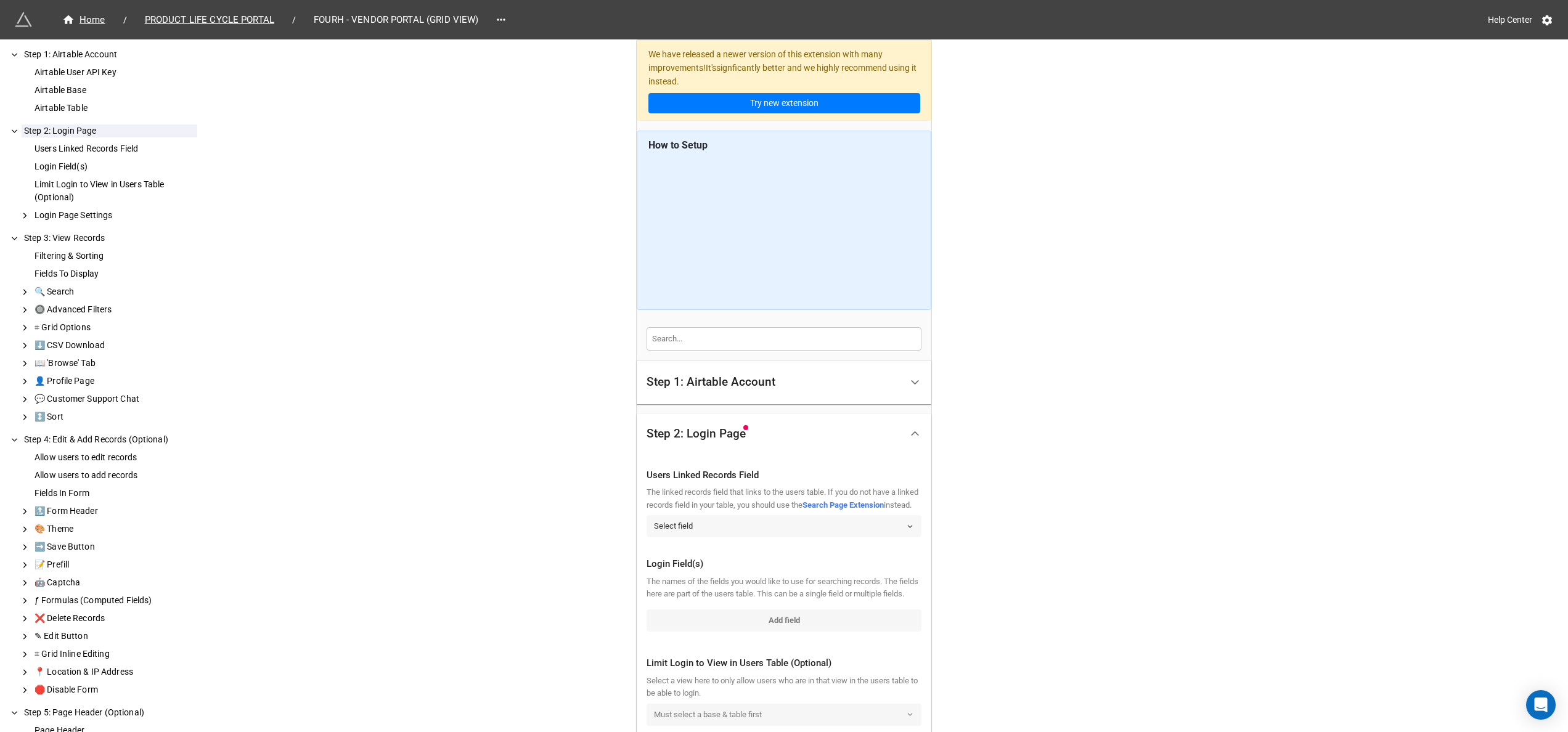
click at [852, 537] on link "Select field" at bounding box center [783, 526] width 275 height 22
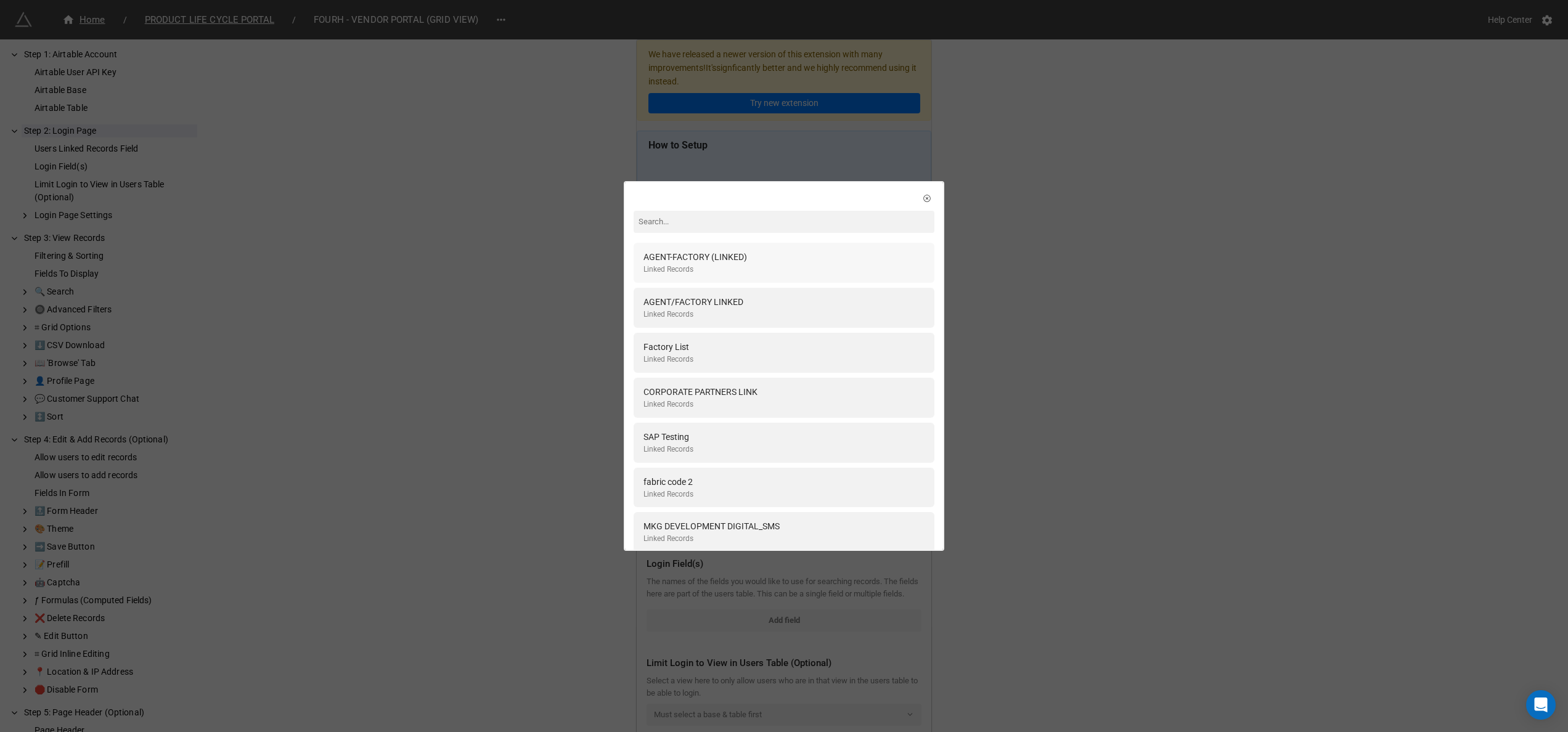
click at [721, 267] on div "Linked Records" at bounding box center [694, 269] width 103 height 12
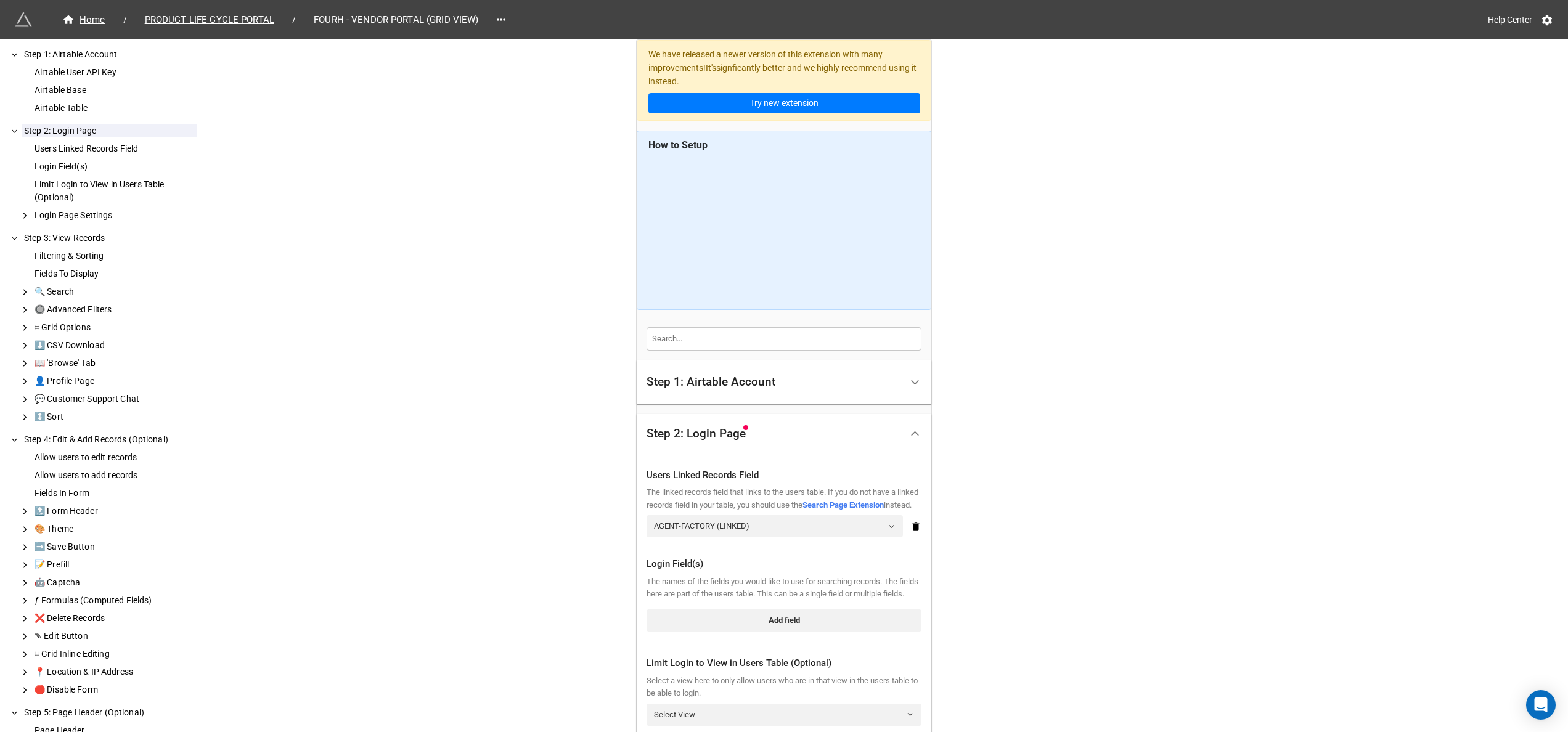
scroll to position [123, 0]
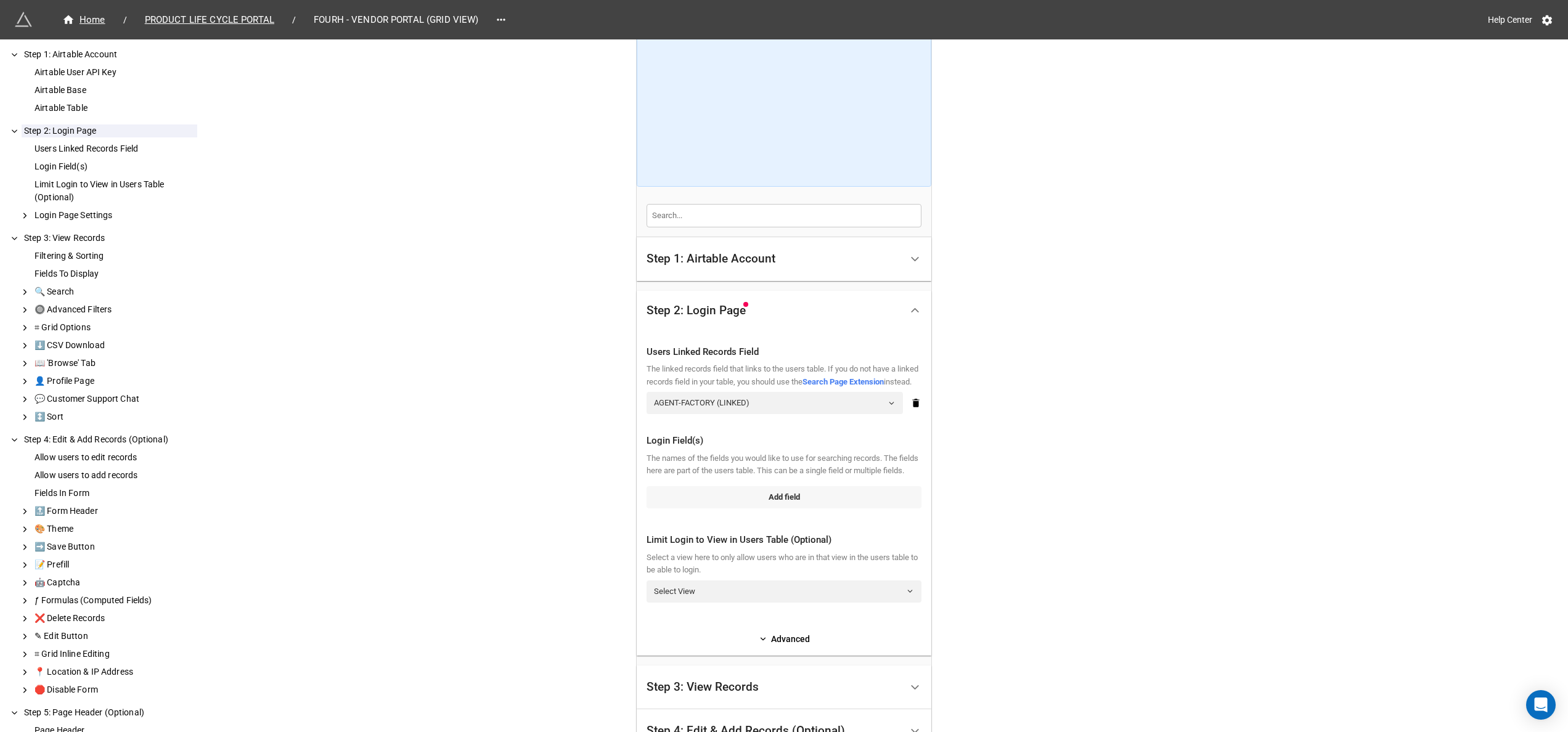
click at [814, 508] on link "Add field" at bounding box center [783, 497] width 275 height 22
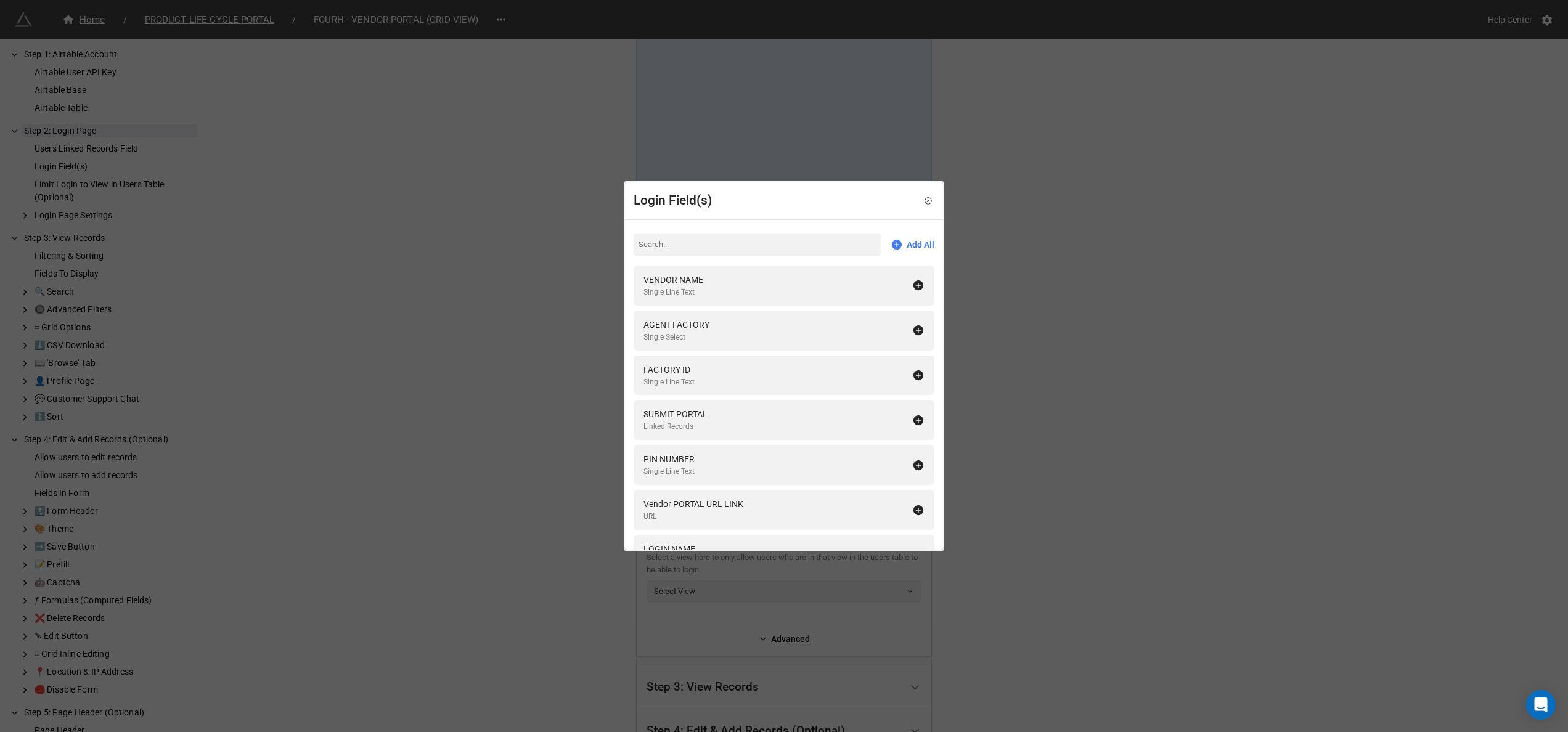
click at [1029, 452] on div "Login Field(s) Add All VENDOR NAME Single Line Text AGENT-FACTORY Single Select…" at bounding box center [784, 366] width 1568 height 732
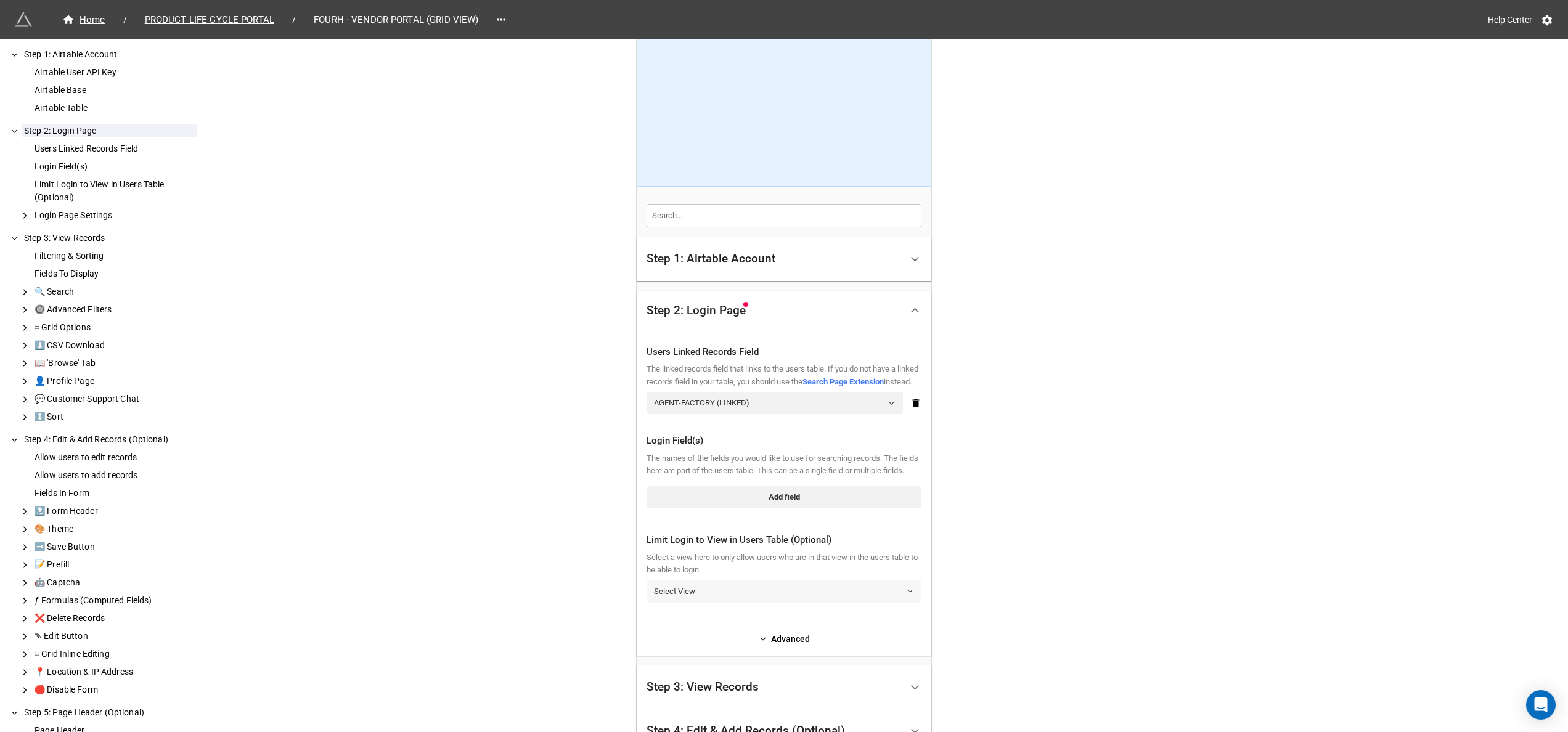
click at [842, 597] on link "Select View" at bounding box center [783, 591] width 275 height 22
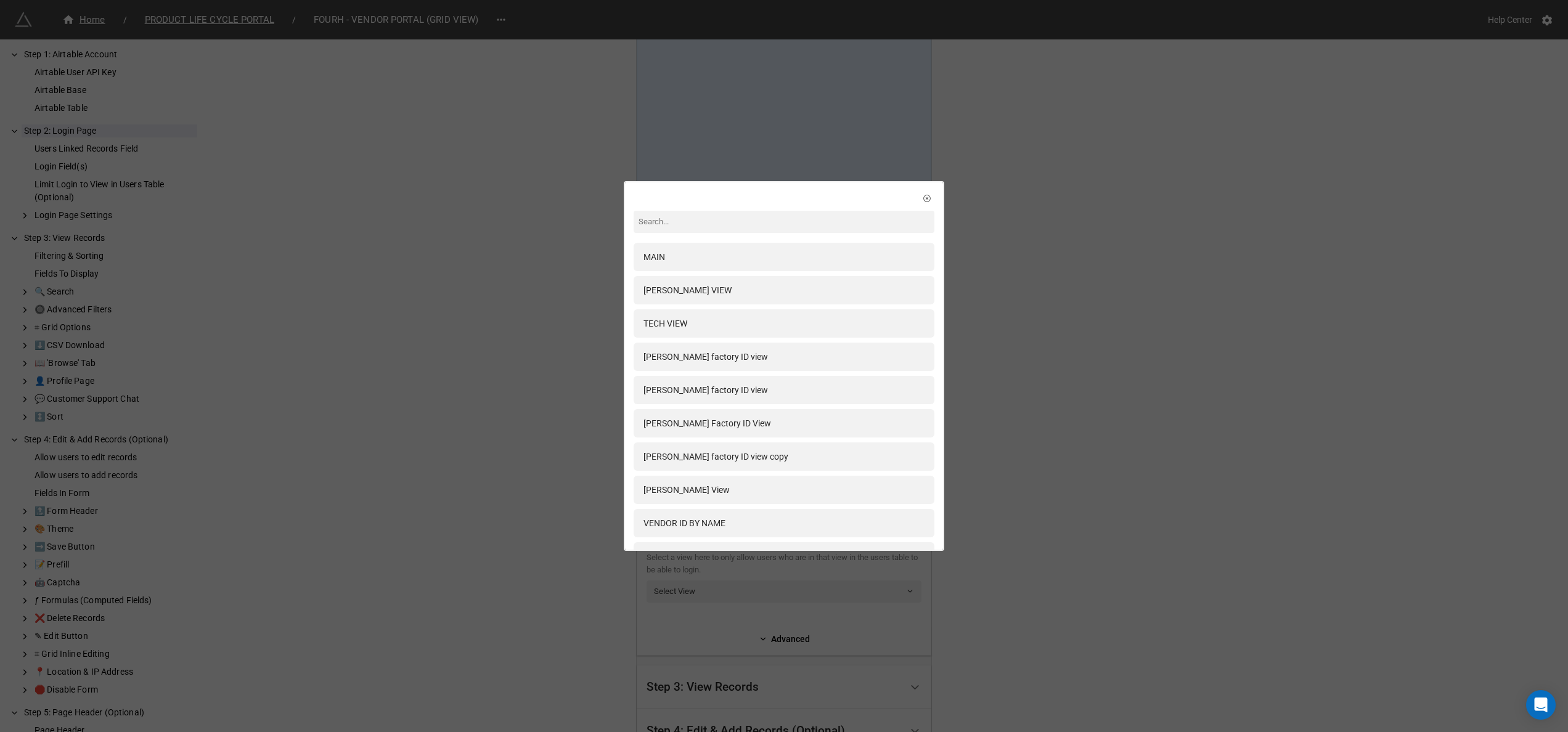
type input "h"
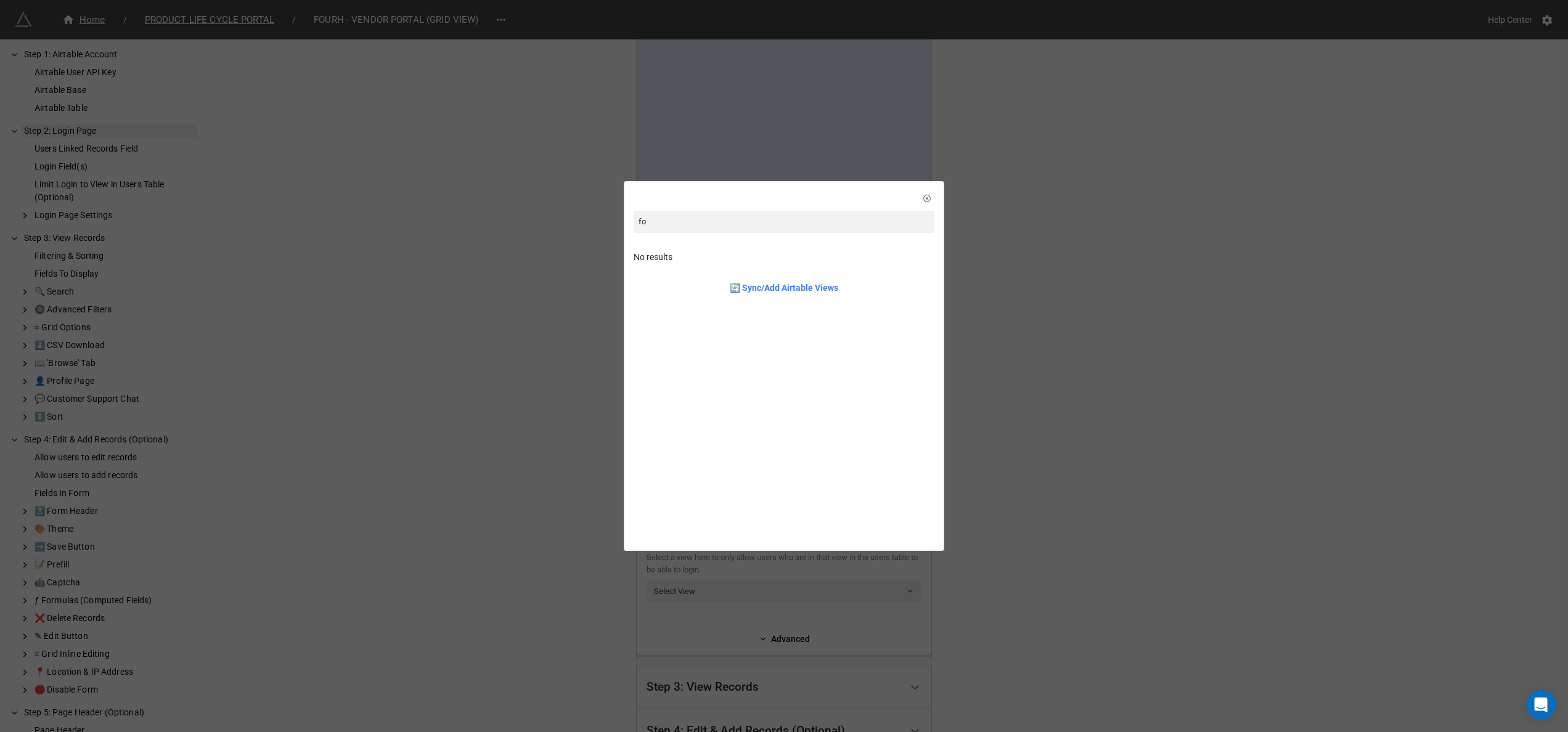
type input "f"
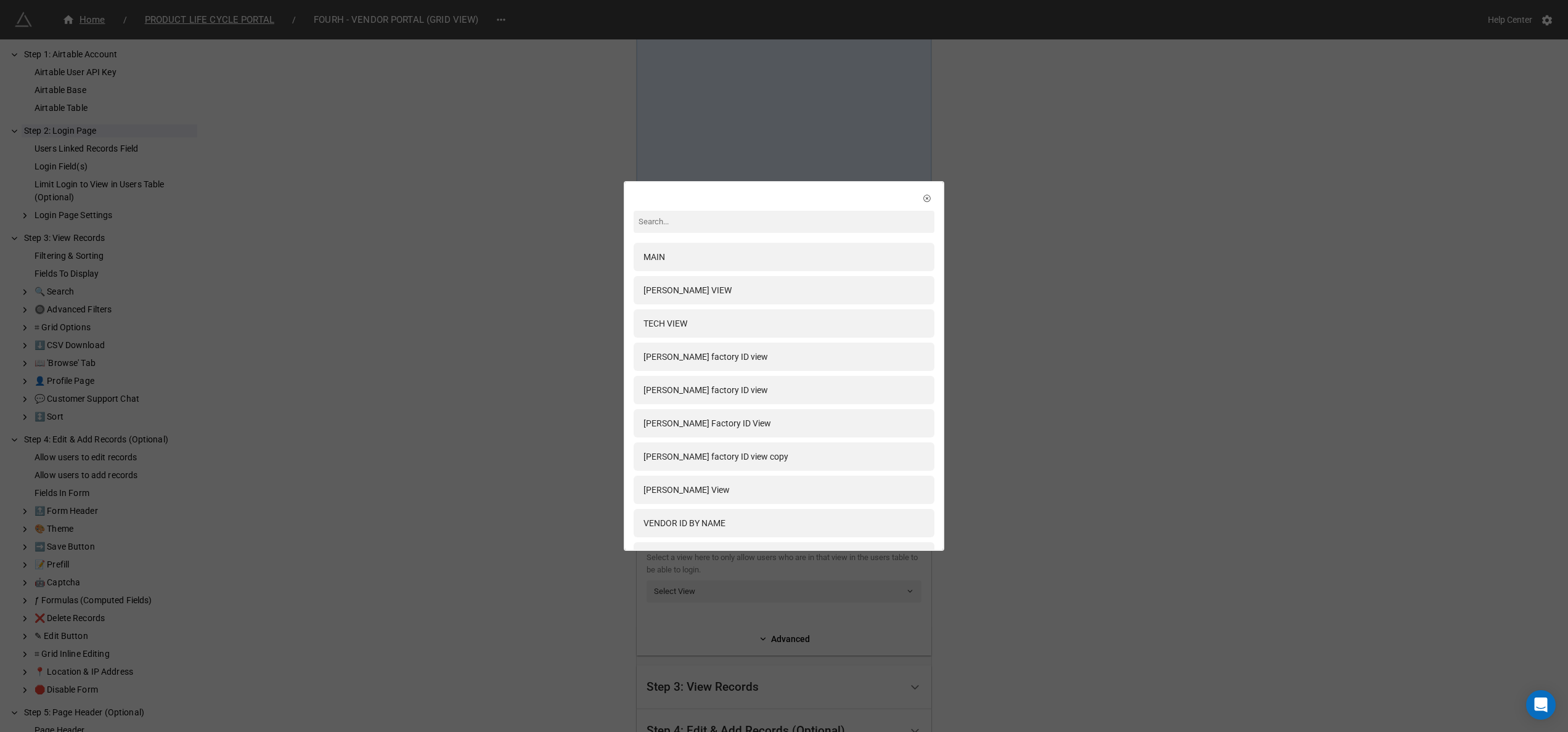
type input "4"
click at [1014, 365] on div "MAIN TRAN VIEW TECH VIEW BELMIRA factory ID view Lorena factory ID view David F…" at bounding box center [784, 366] width 1568 height 732
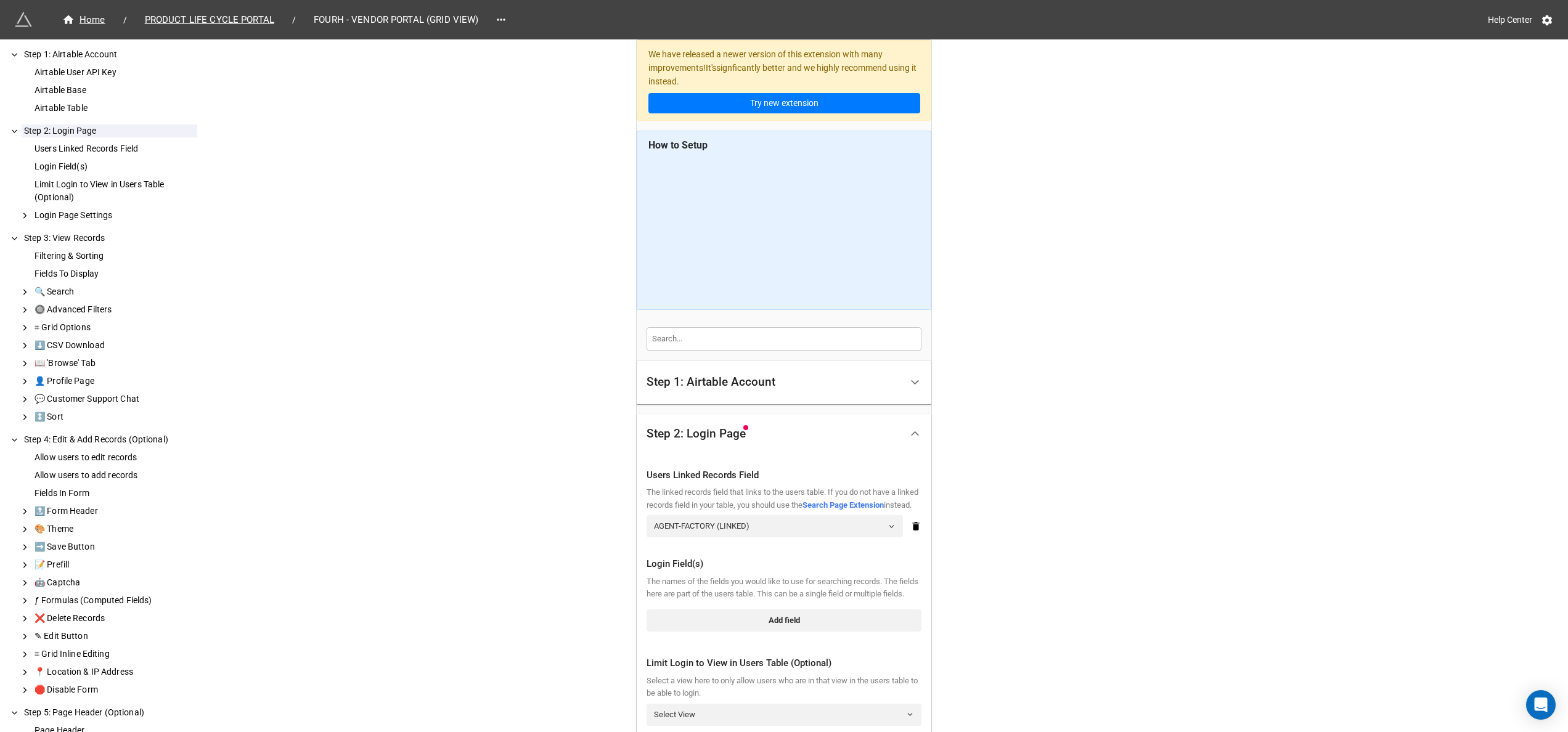
scroll to position [304, 0]
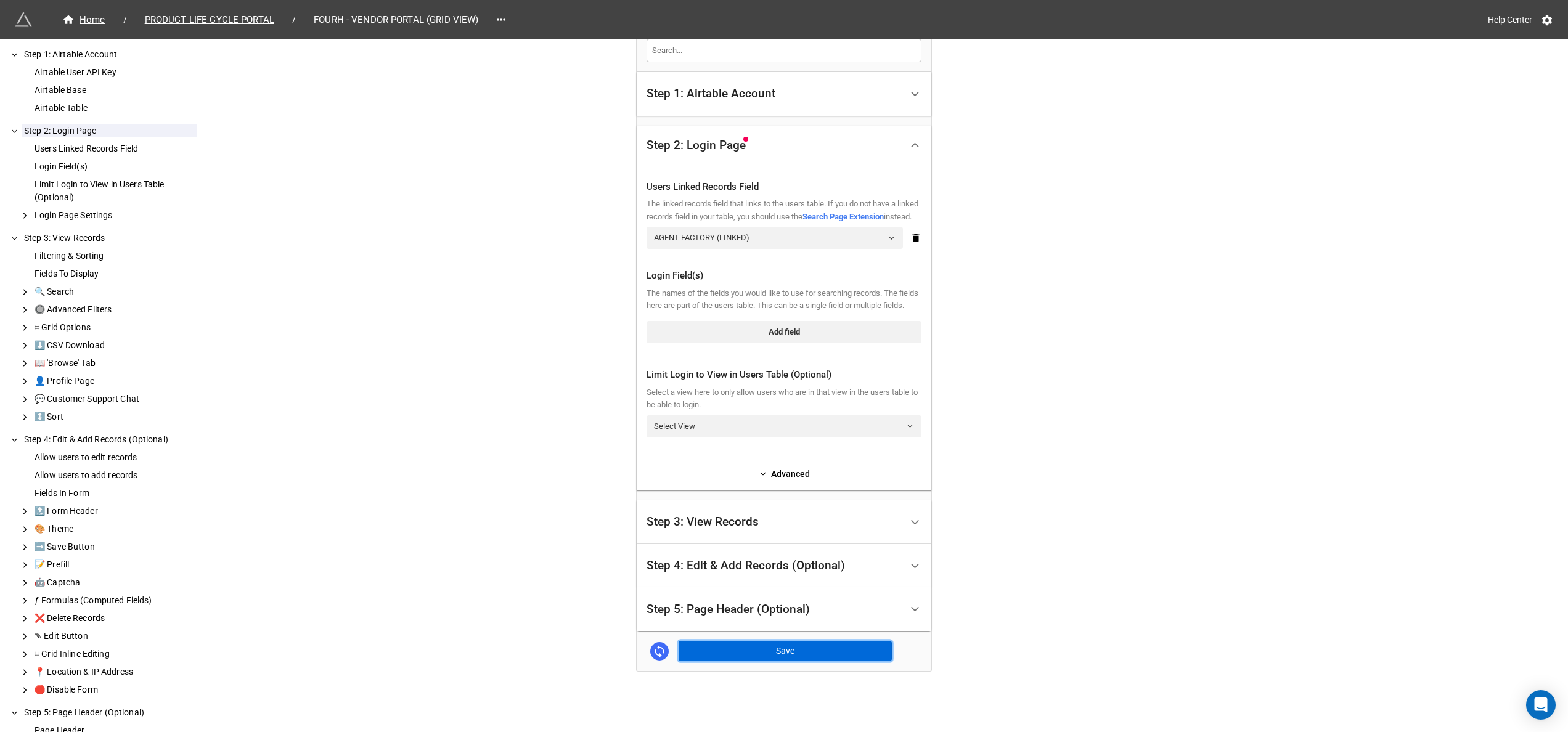
click at [770, 648] on button "Save" at bounding box center [785, 651] width 213 height 21
click at [762, 326] on link "Add field" at bounding box center [783, 332] width 275 height 22
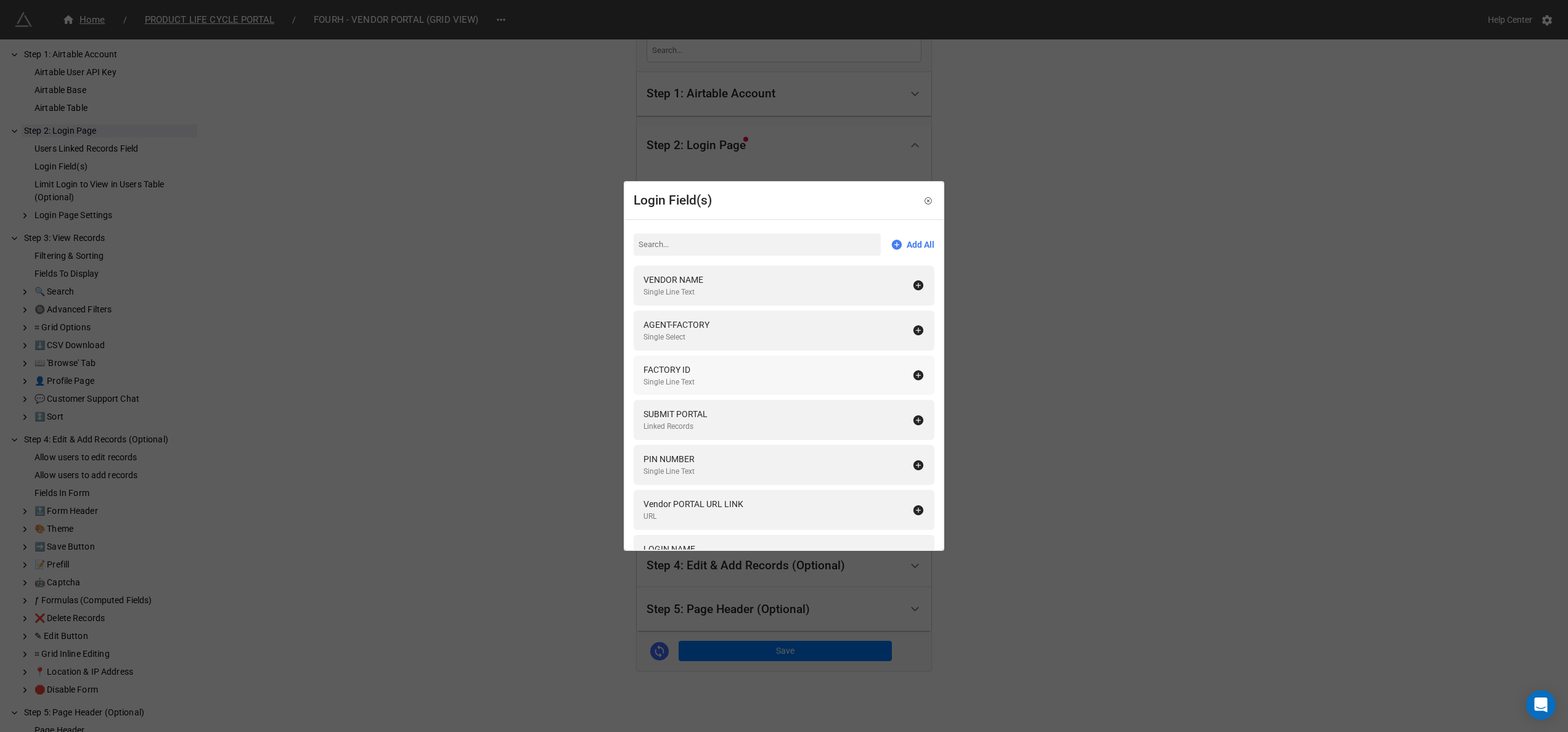
click at [762, 371] on div "FACTORY ID Single Line Text" at bounding box center [778, 375] width 269 height 25
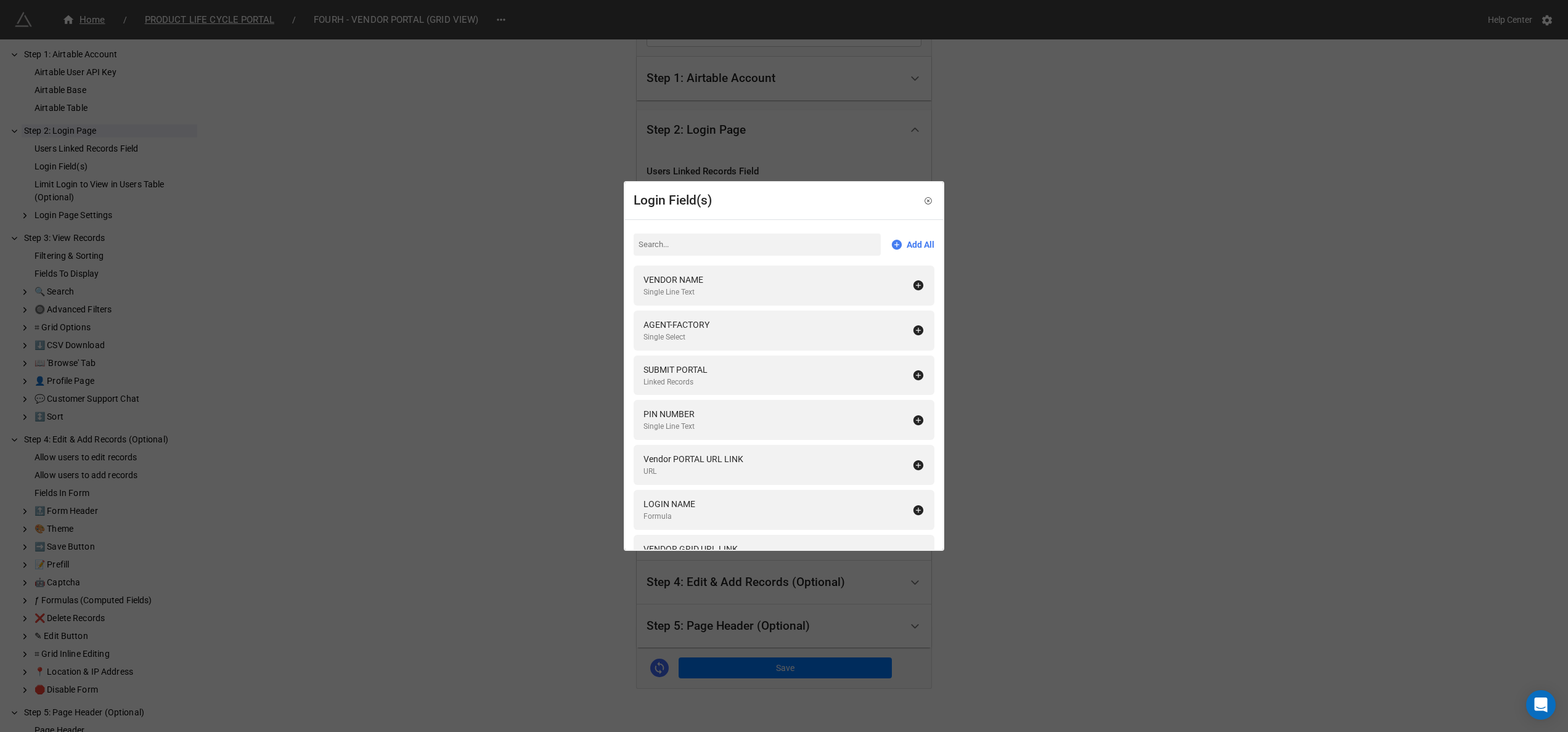
click at [1097, 417] on div "Login Field(s) Add All VENDOR NAME Single Line Text AGENT-FACTORY Single Select…" at bounding box center [784, 366] width 1568 height 732
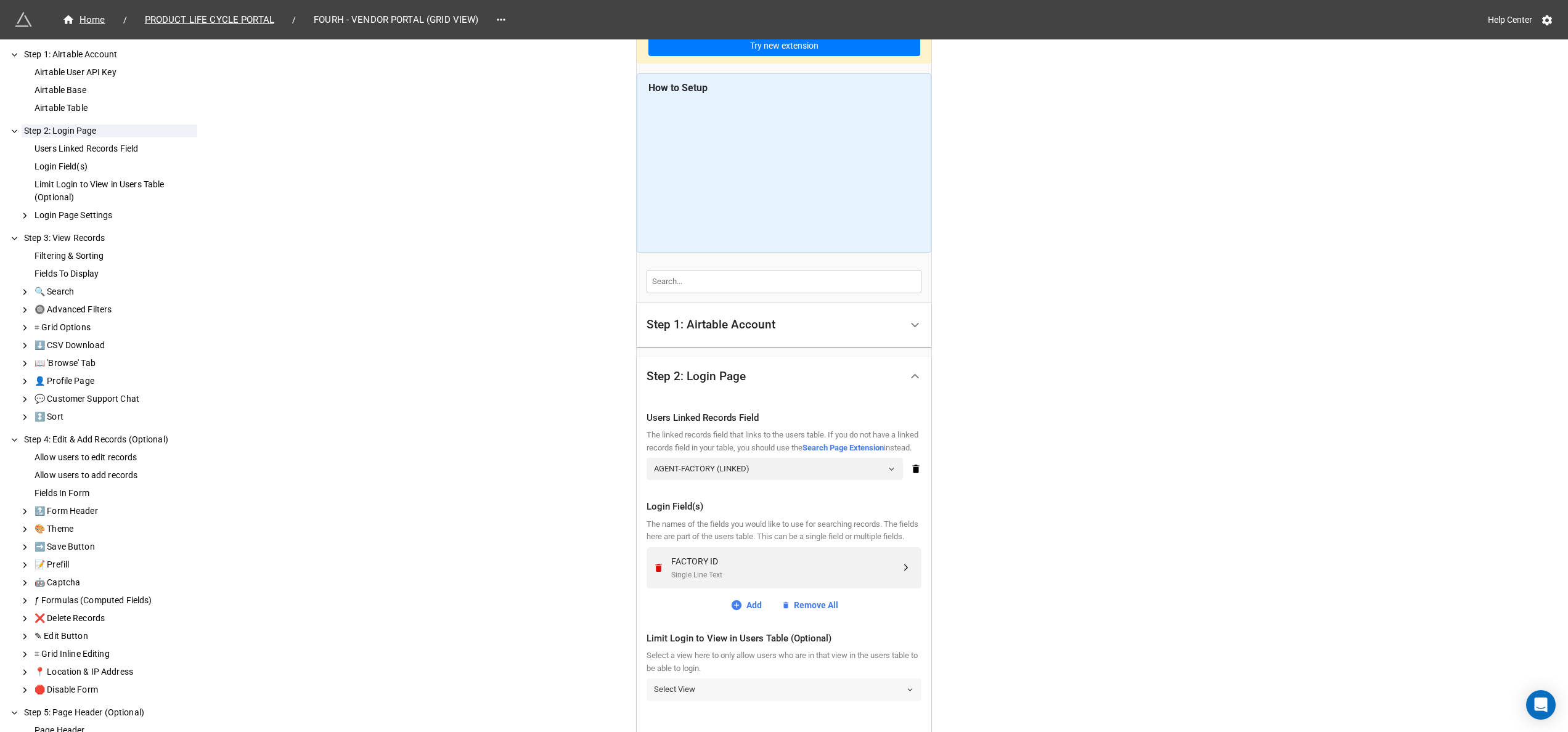
scroll to position [336, 0]
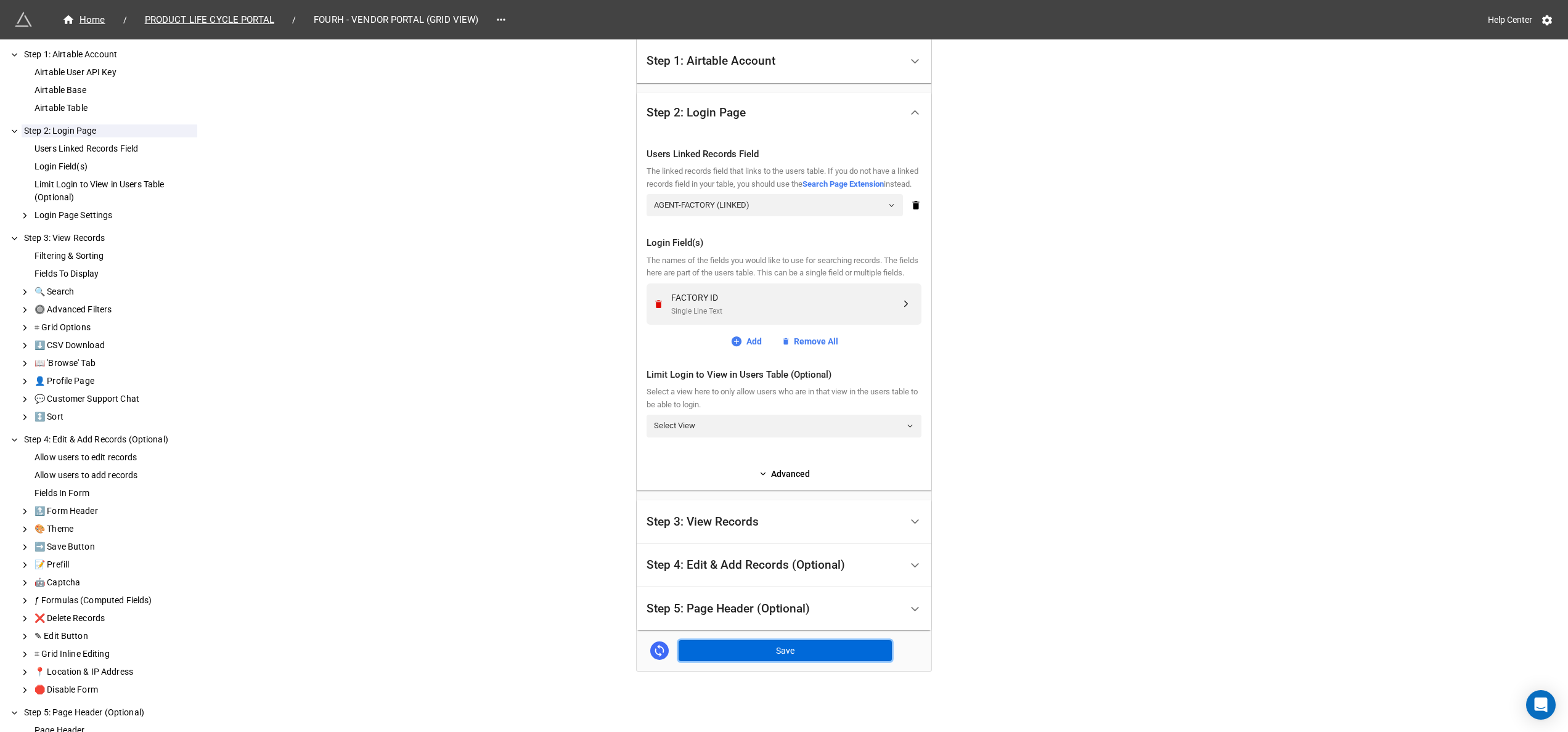
click at [835, 653] on button "Save" at bounding box center [785, 650] width 213 height 21
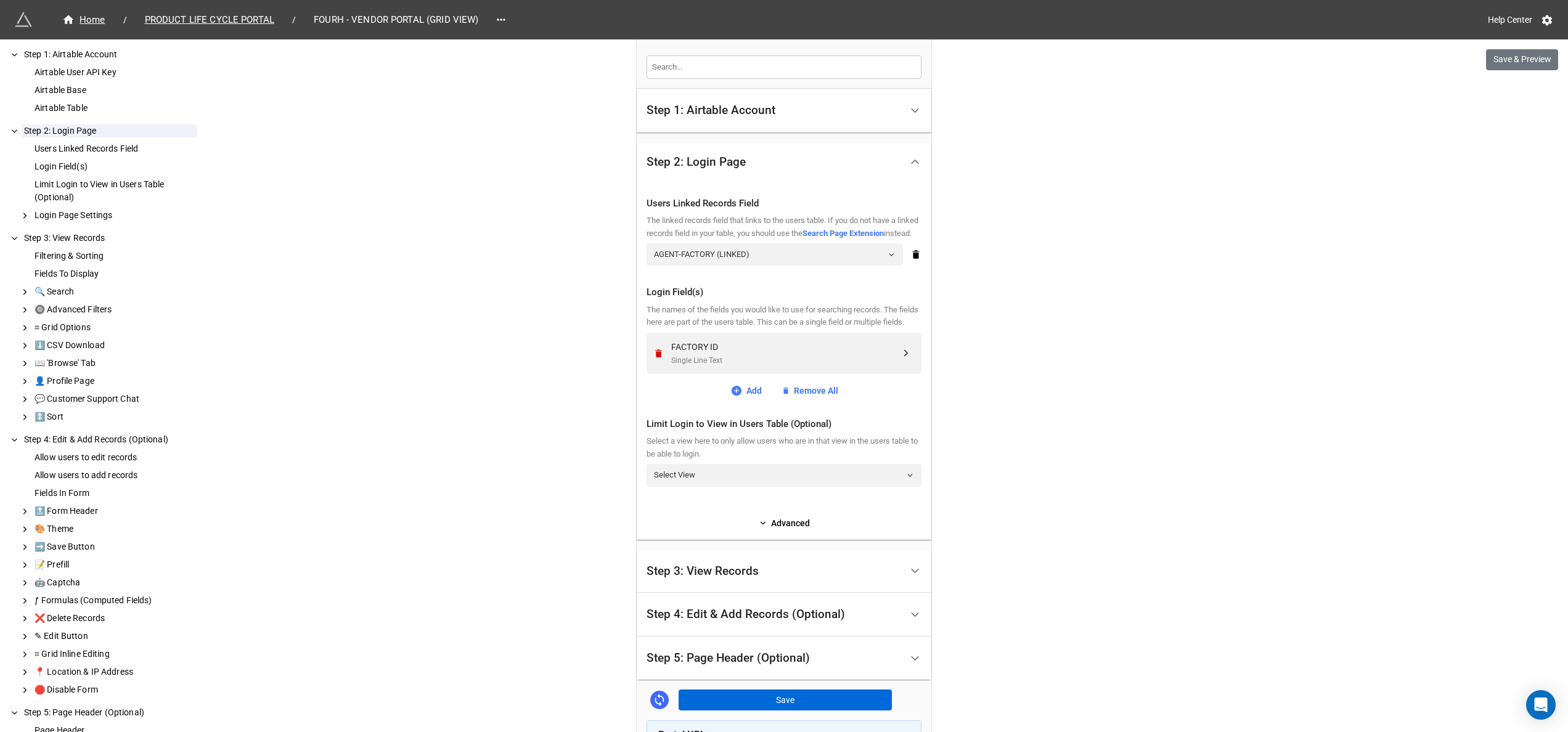
scroll to position [0, 0]
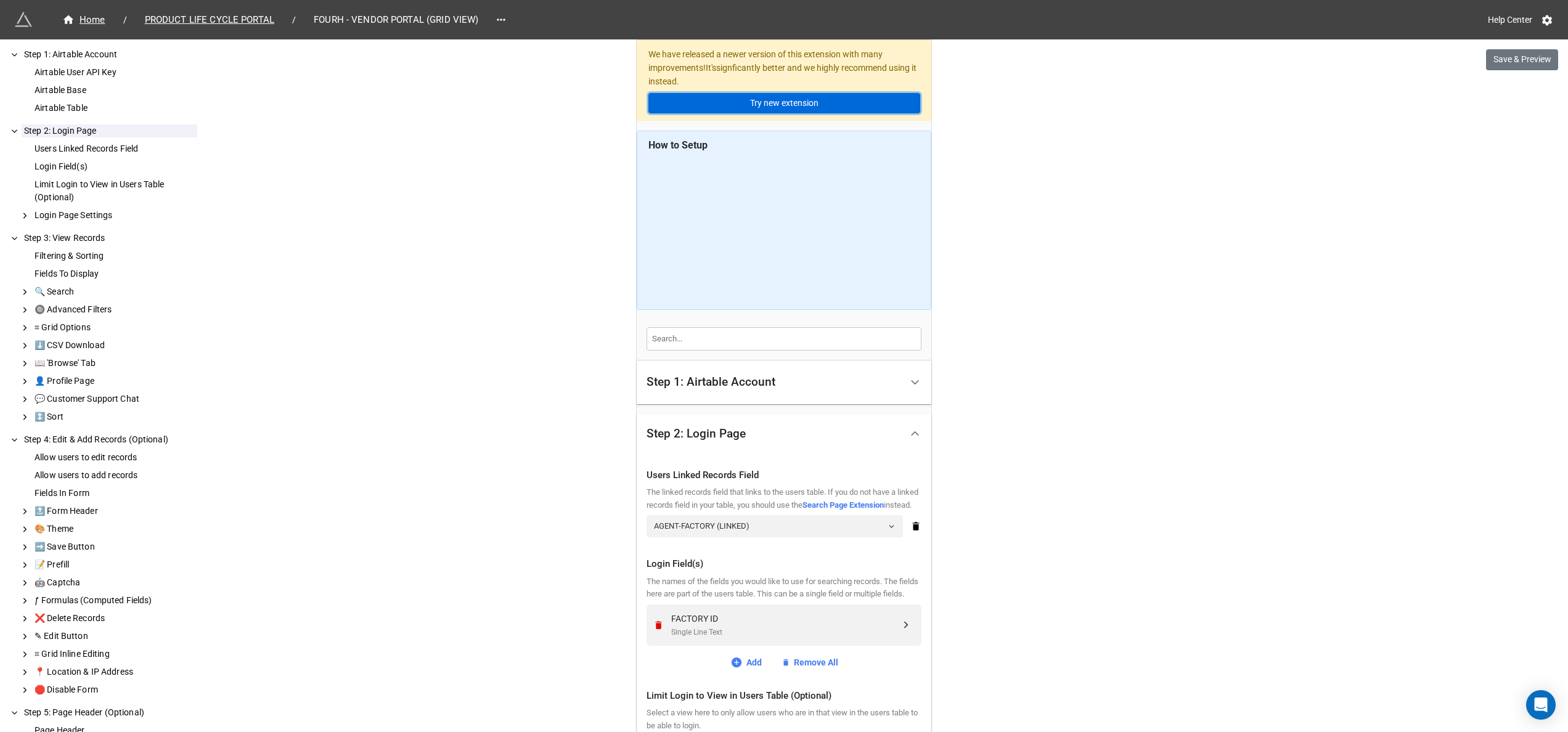
click at [747, 108] on link "Try new extension" at bounding box center [784, 103] width 271 height 21
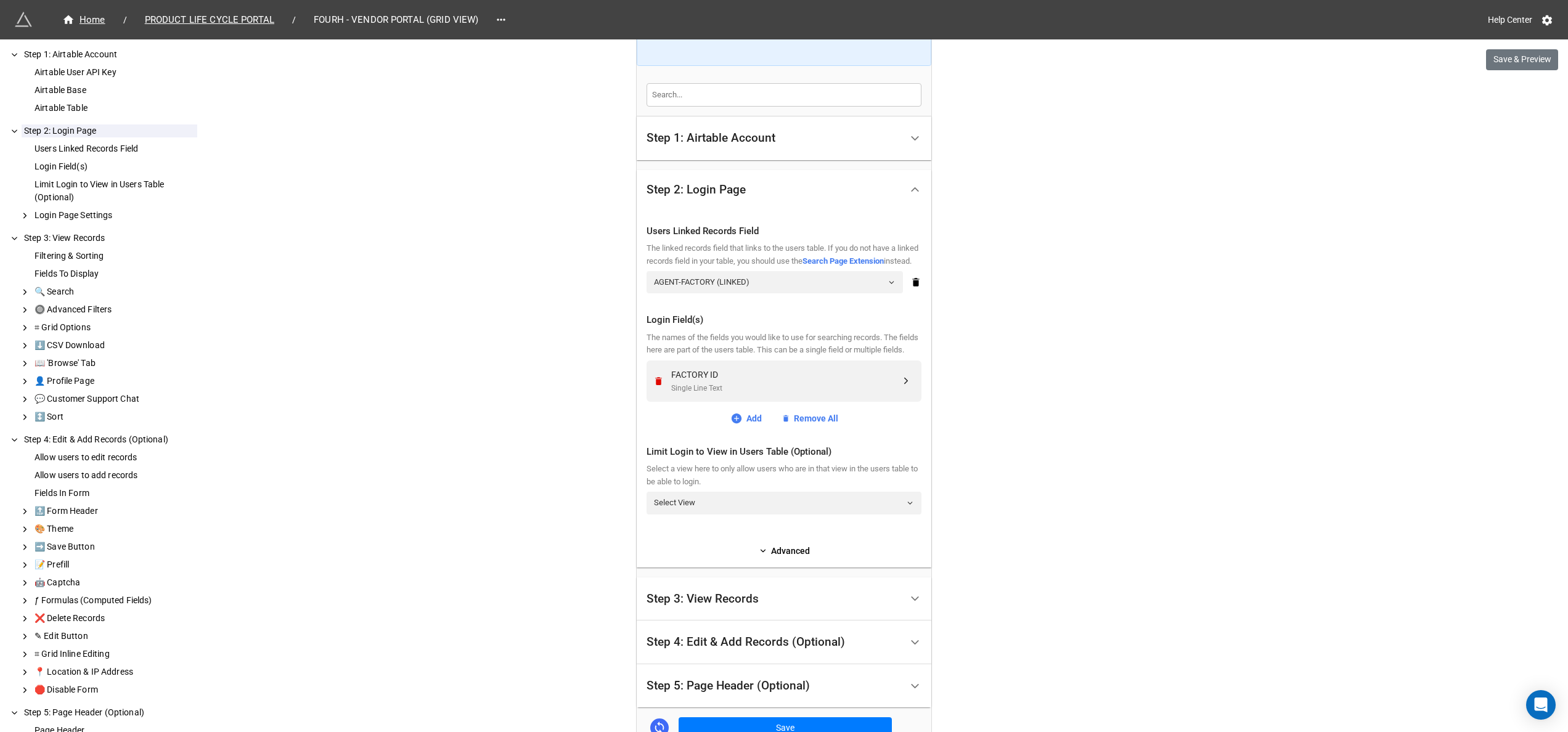
scroll to position [615, 0]
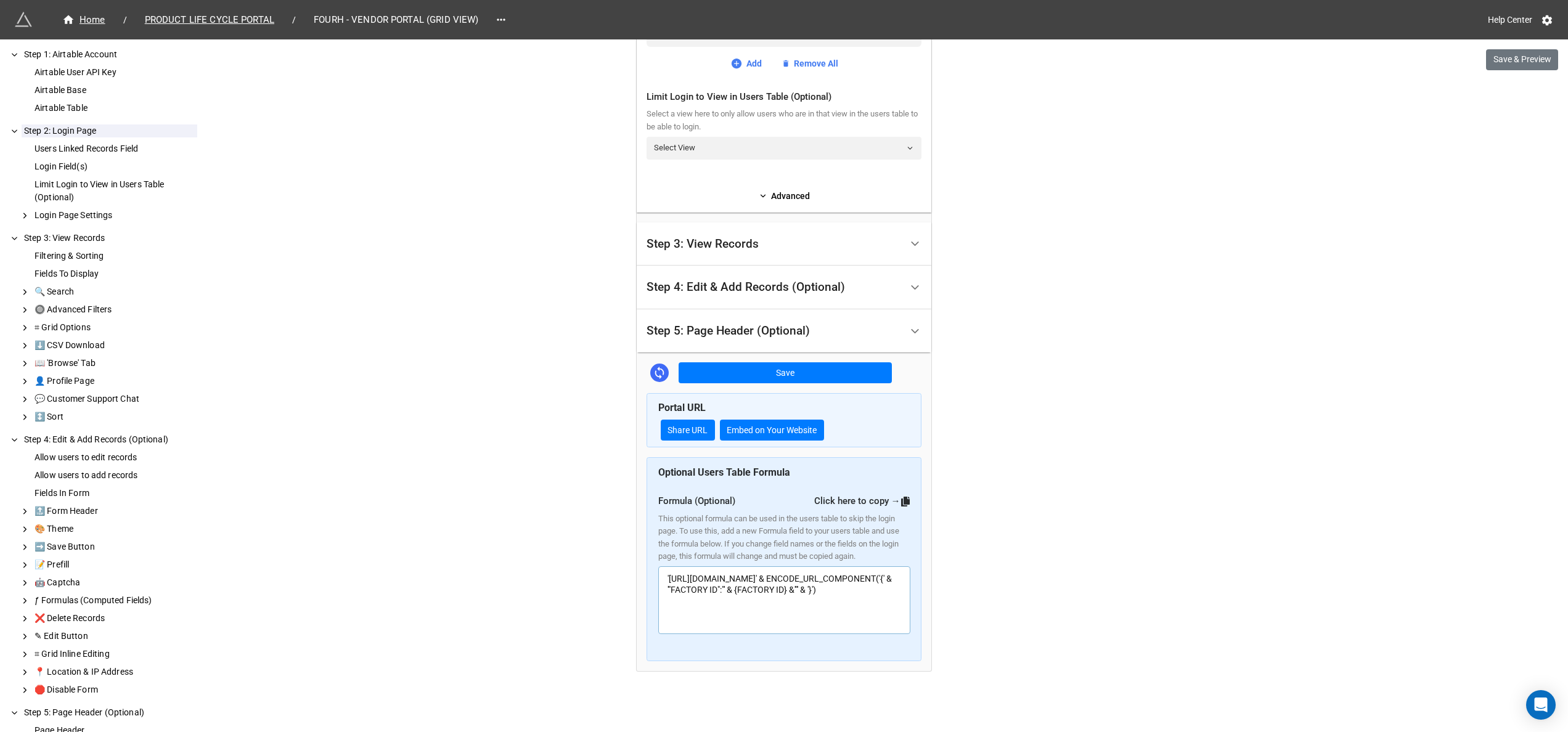
drag, startPoint x: 780, startPoint y: 619, endPoint x: 651, endPoint y: 575, distance: 136.3
click at [651, 575] on div "Optional Users Table Formula Formula (Optional) Click here to copy → This optio…" at bounding box center [783, 559] width 275 height 204
drag, startPoint x: 651, startPoint y: 575, endPoint x: 713, endPoint y: 595, distance: 65.1
click at [1098, 387] on div "We have released a newer version of this extension with many improvements! It's…" at bounding box center [784, 66] width 1568 height 1331
click at [890, 502] on link "Click here to copy →" at bounding box center [862, 500] width 96 height 11
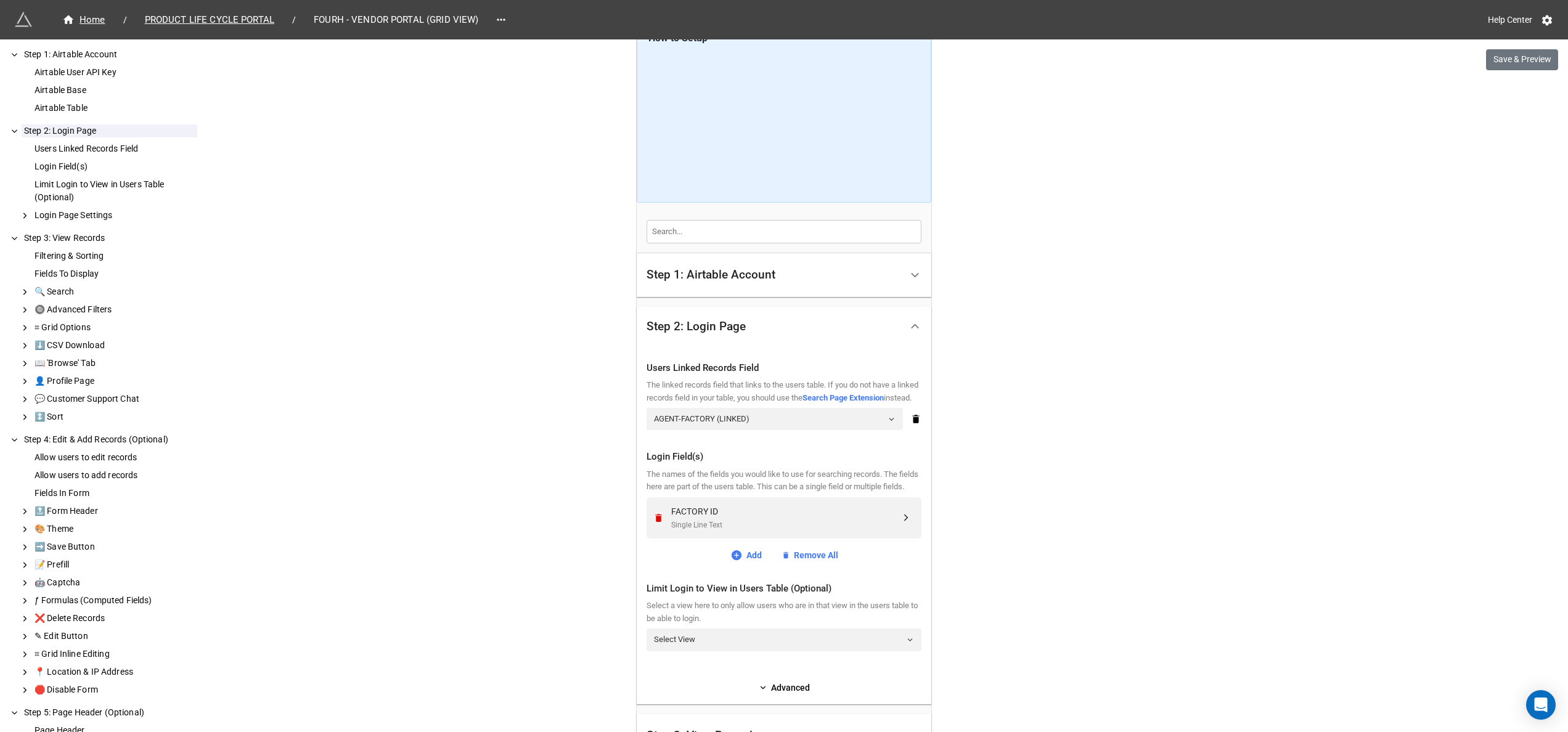
scroll to position [0, 0]
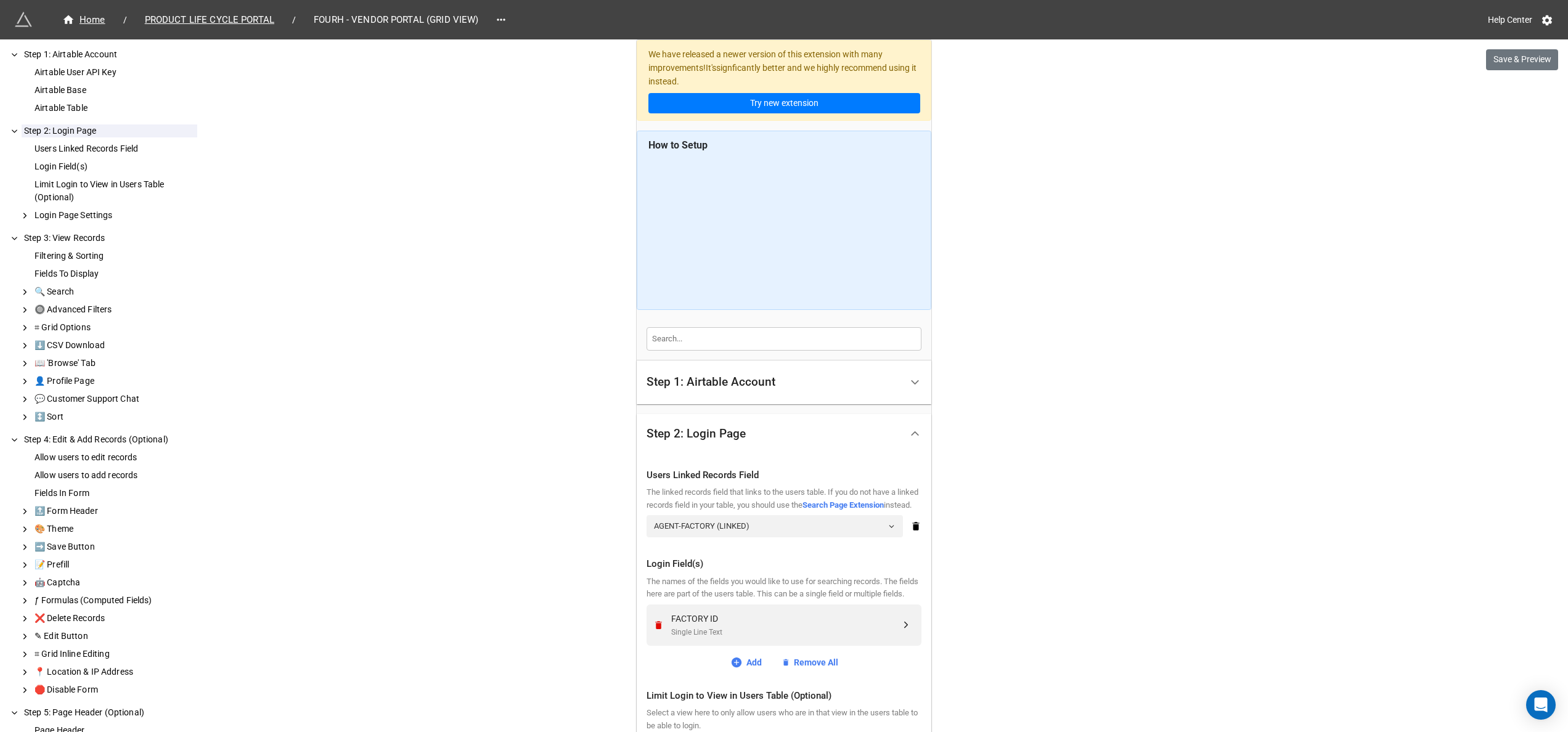
click at [1054, 292] on div "We have released a newer version of this extension with many improvements! It's…" at bounding box center [784, 666] width 1568 height 1331
